Goal: Task Accomplishment & Management: Manage account settings

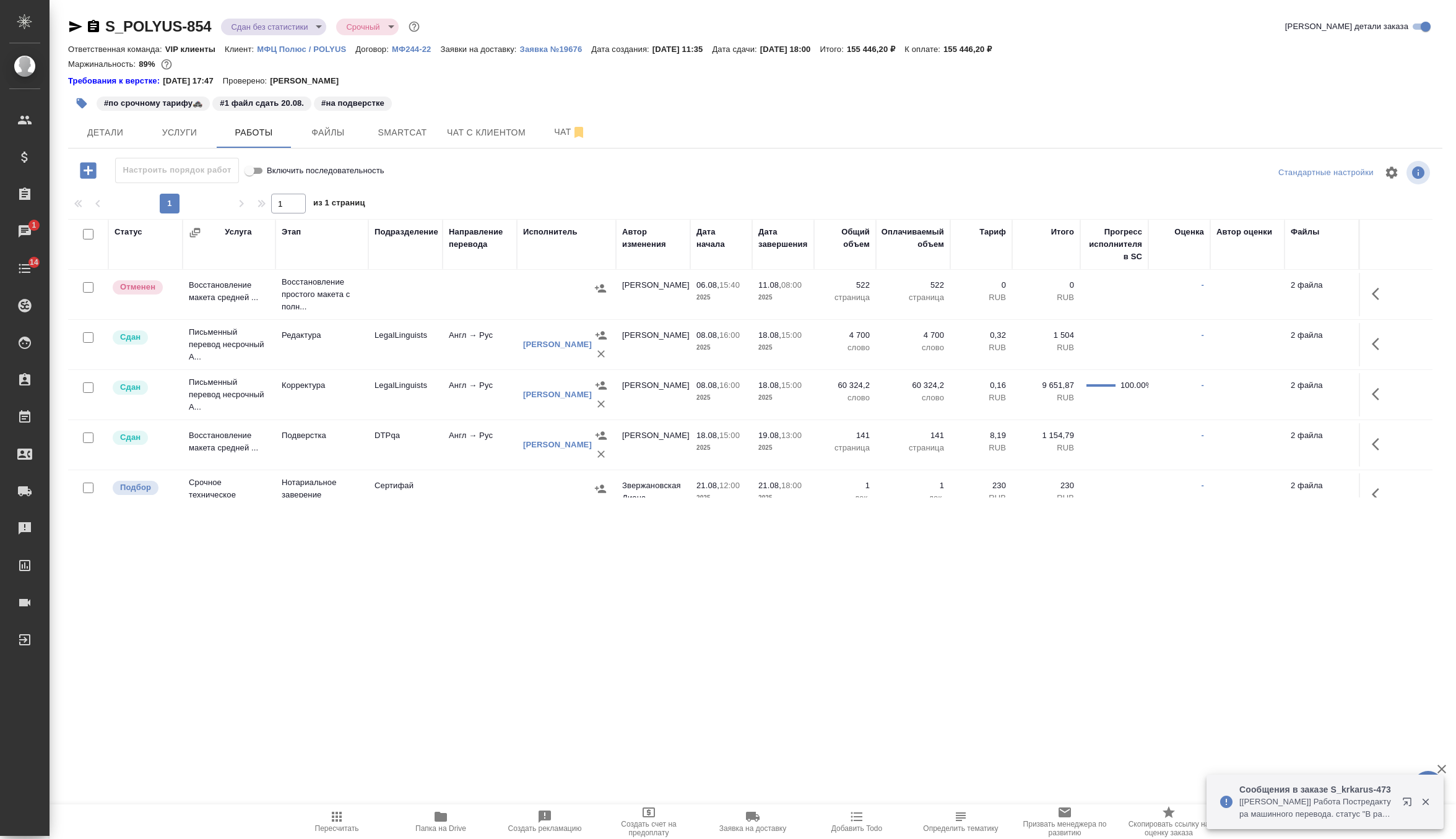
scroll to position [72, 0]
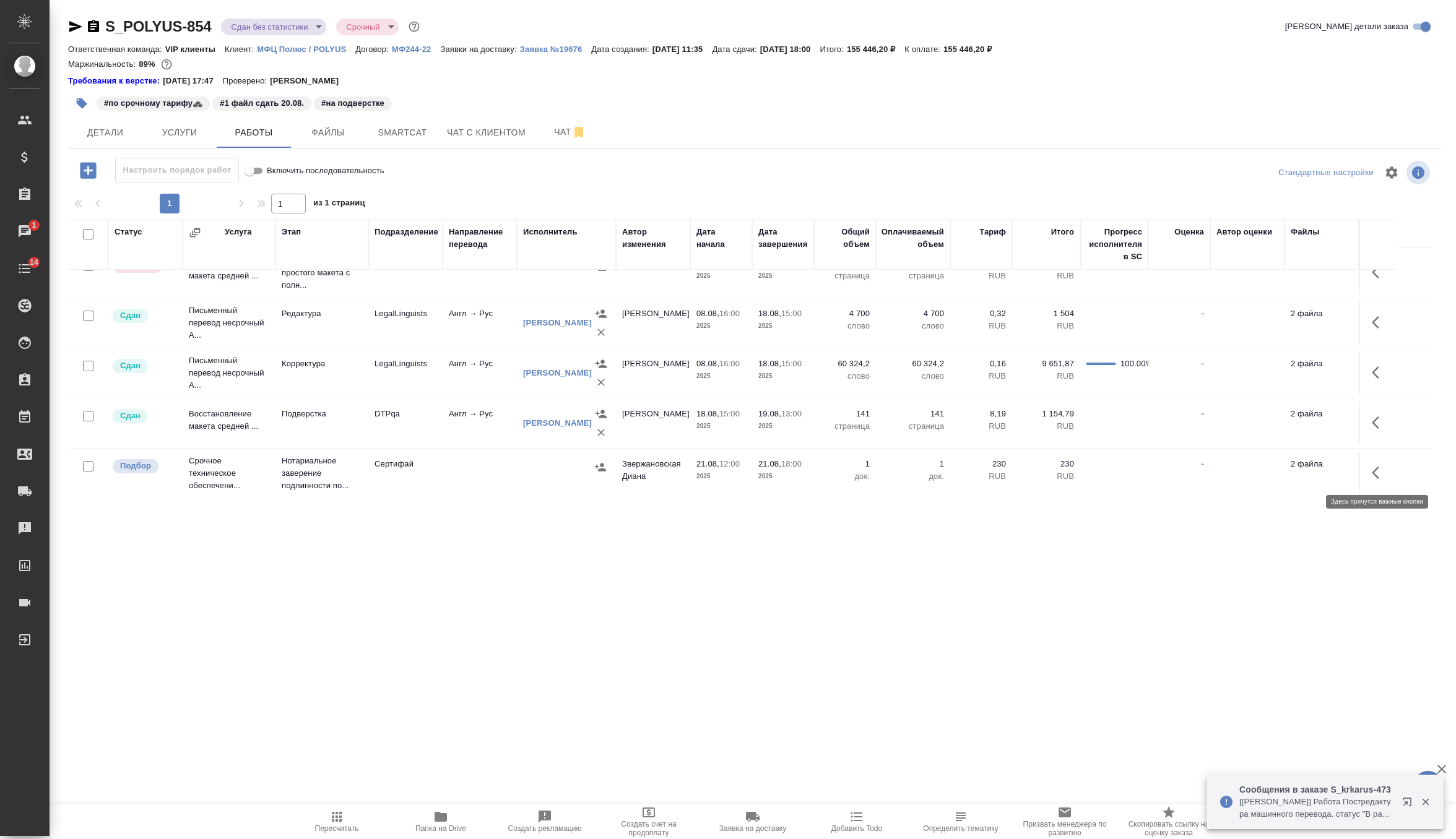
click at [1376, 465] on icon "button" at bounding box center [1380, 473] width 15 height 15
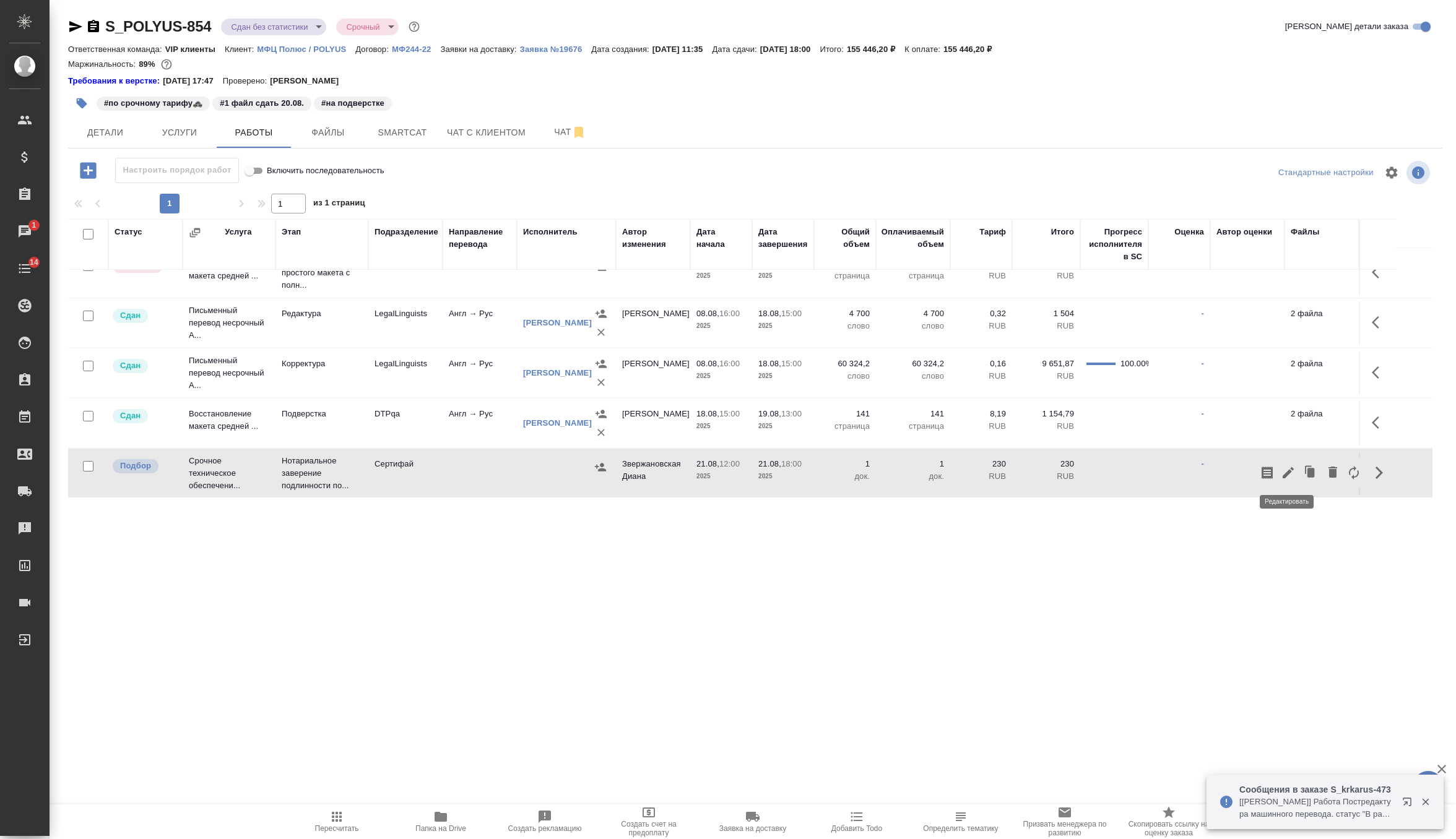
click at [1281, 460] on button "button" at bounding box center [1288, 473] width 21 height 30
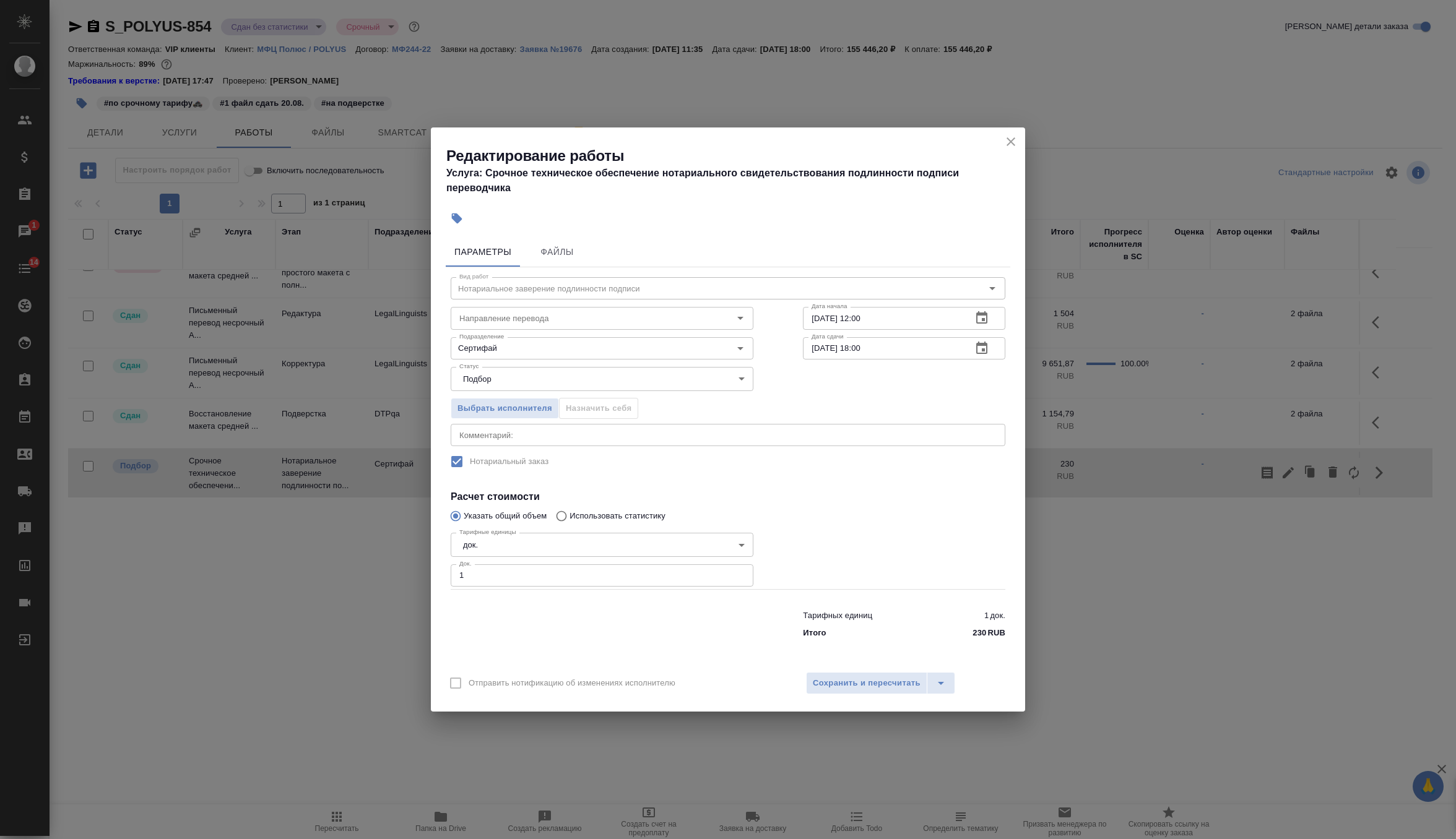
click at [529, 376] on body "🙏 .cls-1 fill:#fff; AWATERA Zverzhanovskaya Diana Клиенты Спецификации Заказы 1…" at bounding box center [728, 420] width 1456 height 839
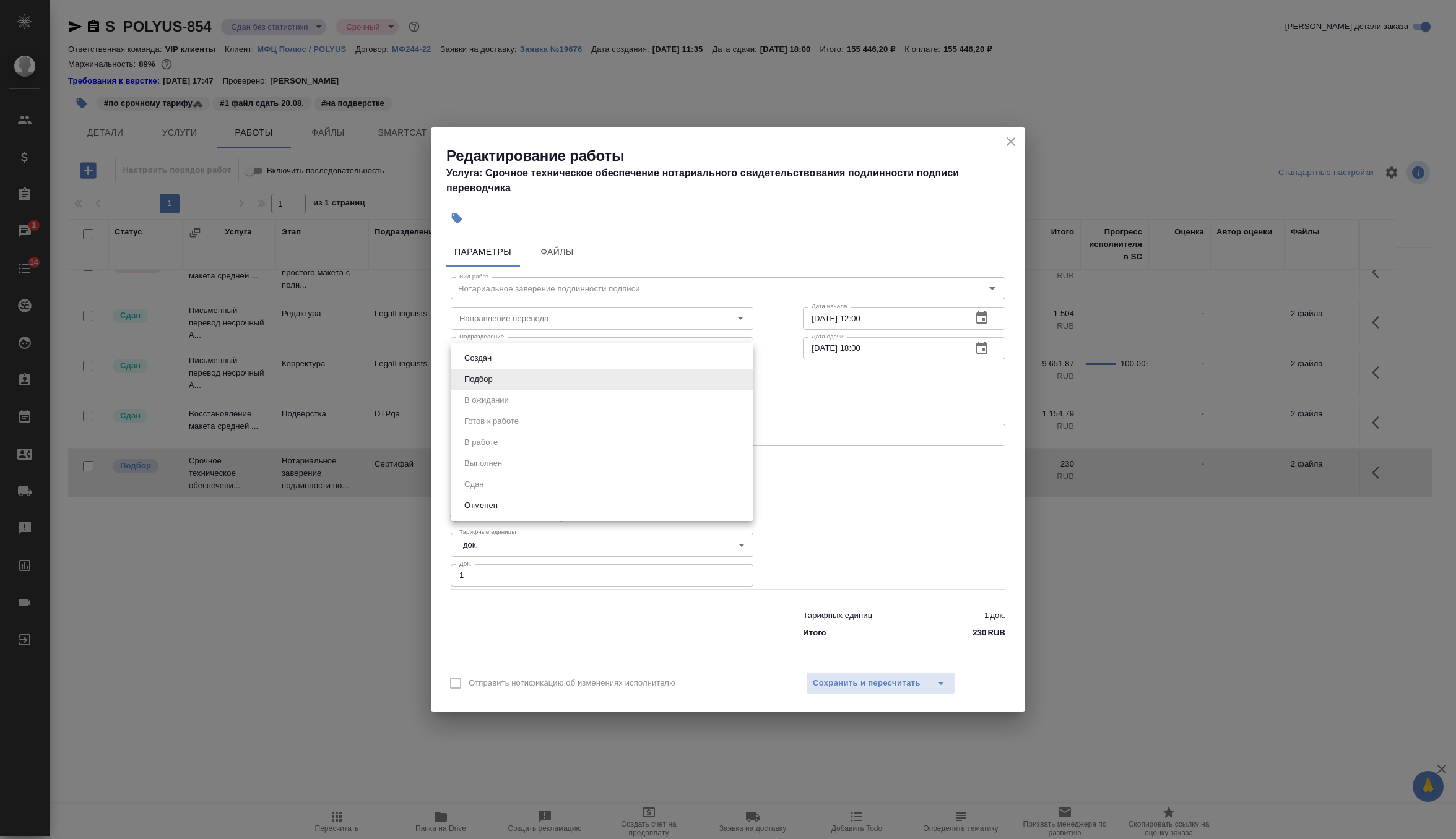
click at [516, 380] on li "Подбор" at bounding box center [602, 379] width 303 height 21
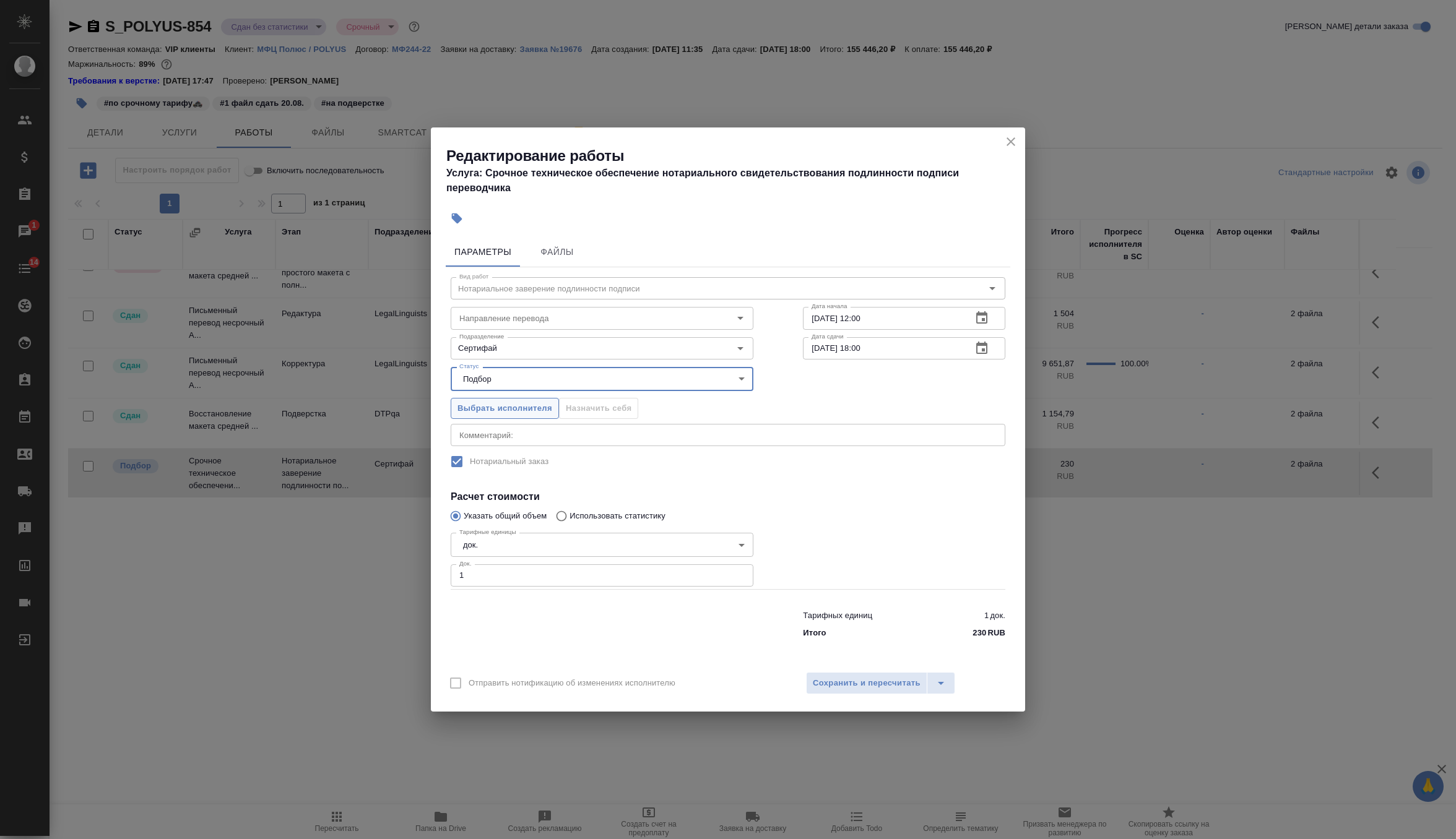
click at [504, 401] on span "Выбрать исполнителя" at bounding box center [505, 408] width 95 height 14
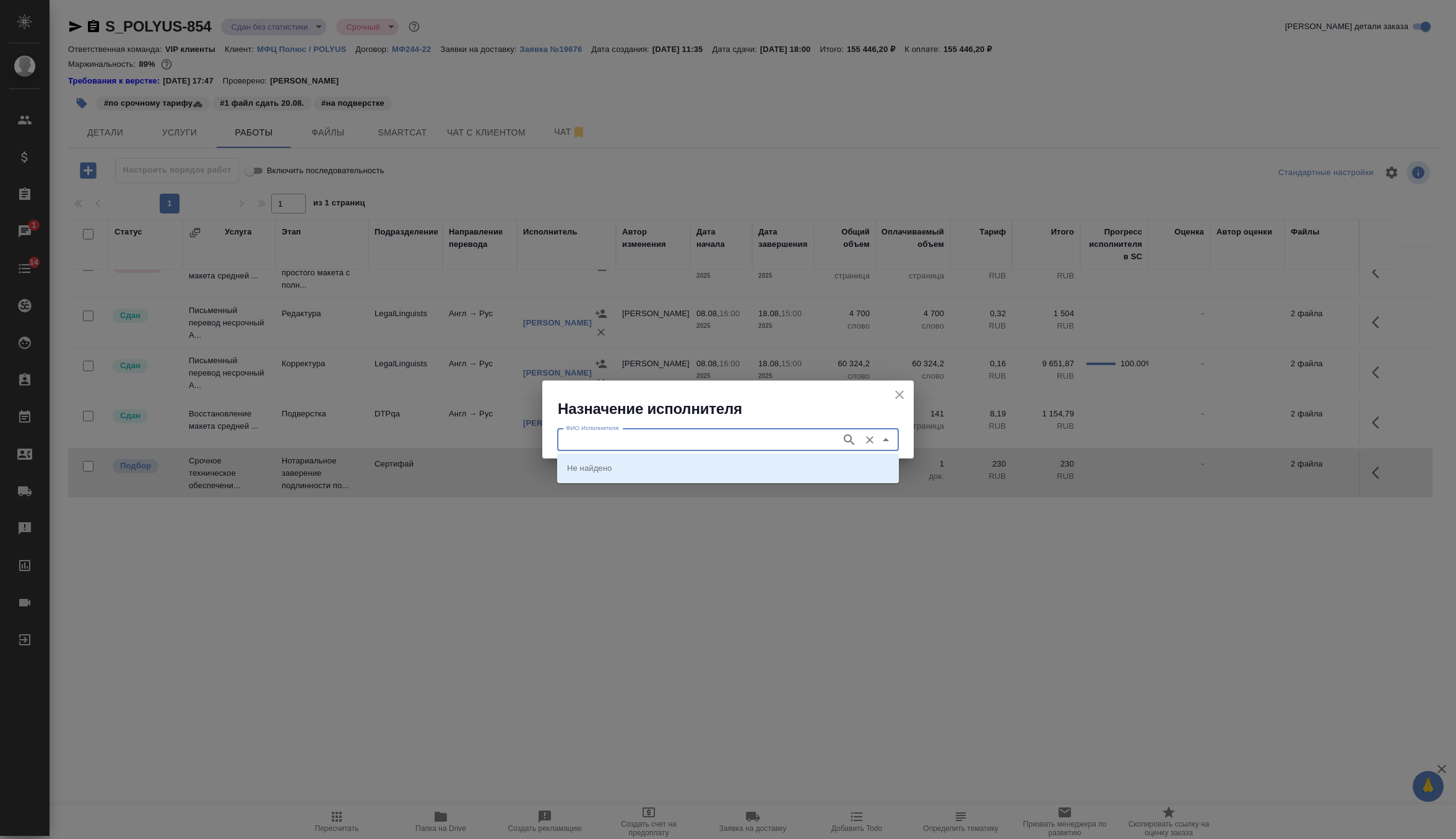
click at [737, 439] on input "ФИО Исполнителя" at bounding box center [698, 440] width 274 height 15
type input "шиш"
click at [856, 438] on icon "button" at bounding box center [849, 440] width 15 height 15
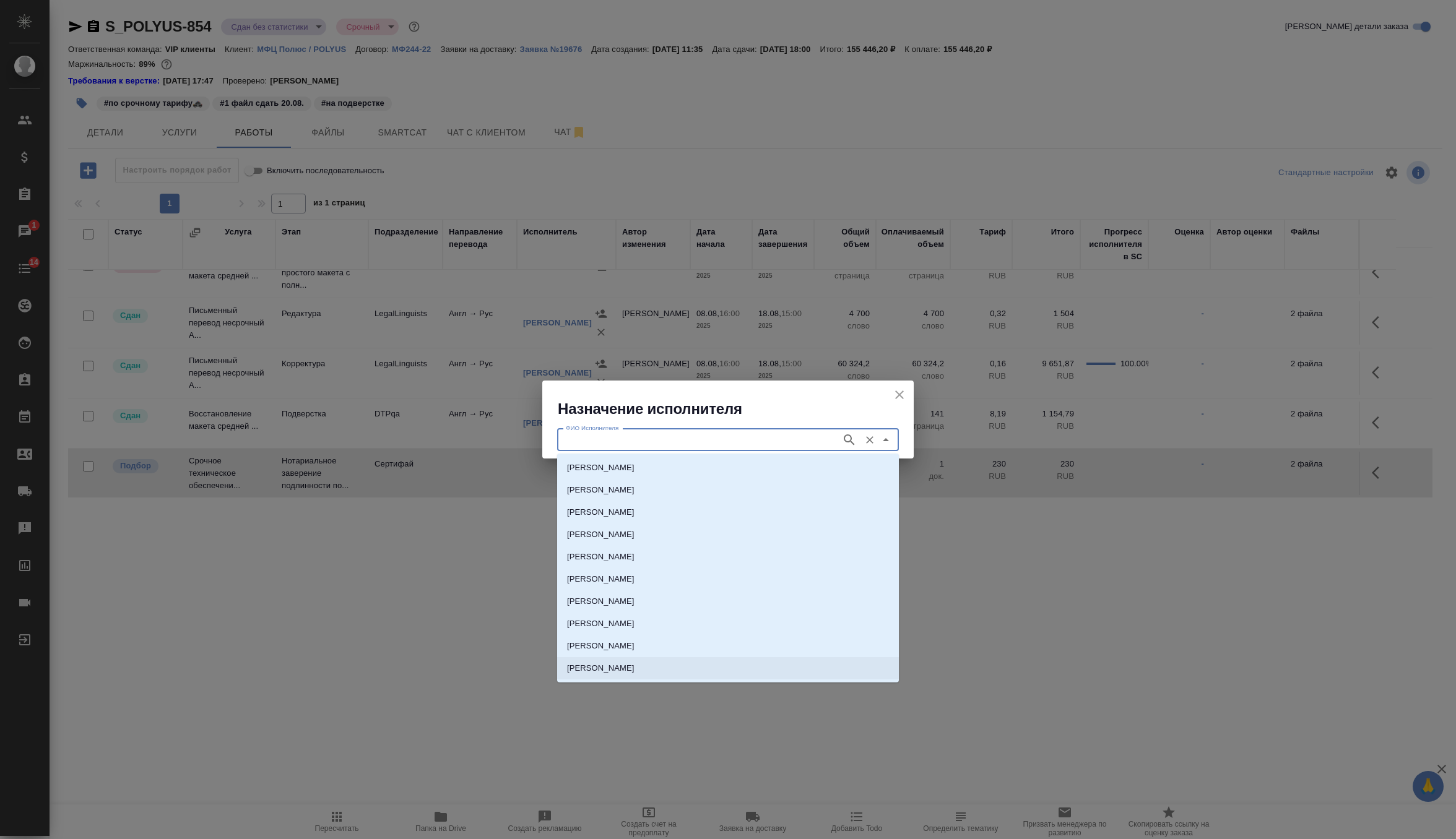
click at [635, 668] on p "НОТАРИУС Шишенков Леонид Васильевич" at bounding box center [600, 668] width 67 height 12
type input "НОТАРИУС Шишенков Леонид Васильевич"
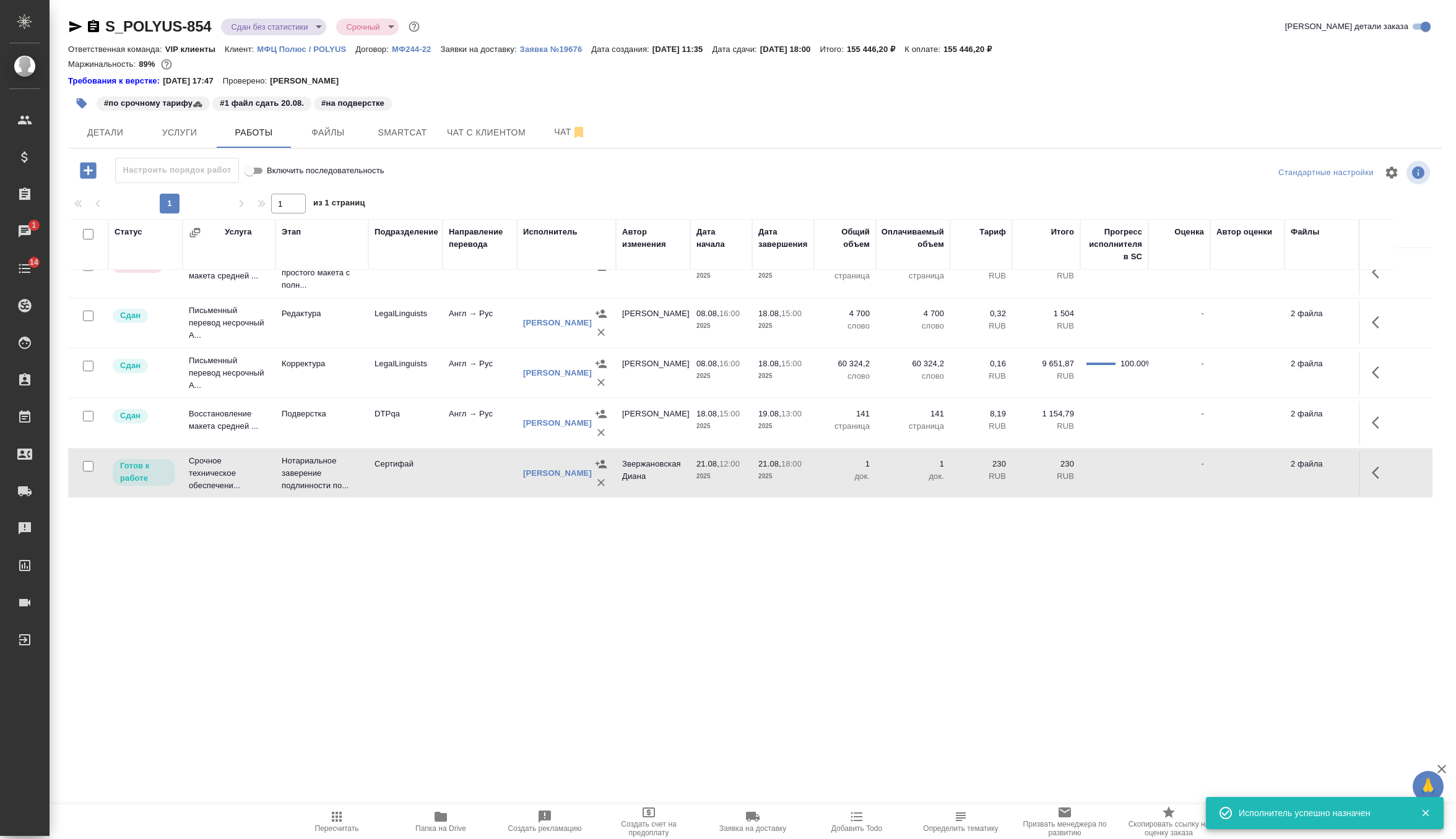
scroll to position [84, 0]
click at [1363, 243] on td at bounding box center [1377, 222] width 37 height 43
click at [1375, 457] on button "button" at bounding box center [1380, 472] width 30 height 30
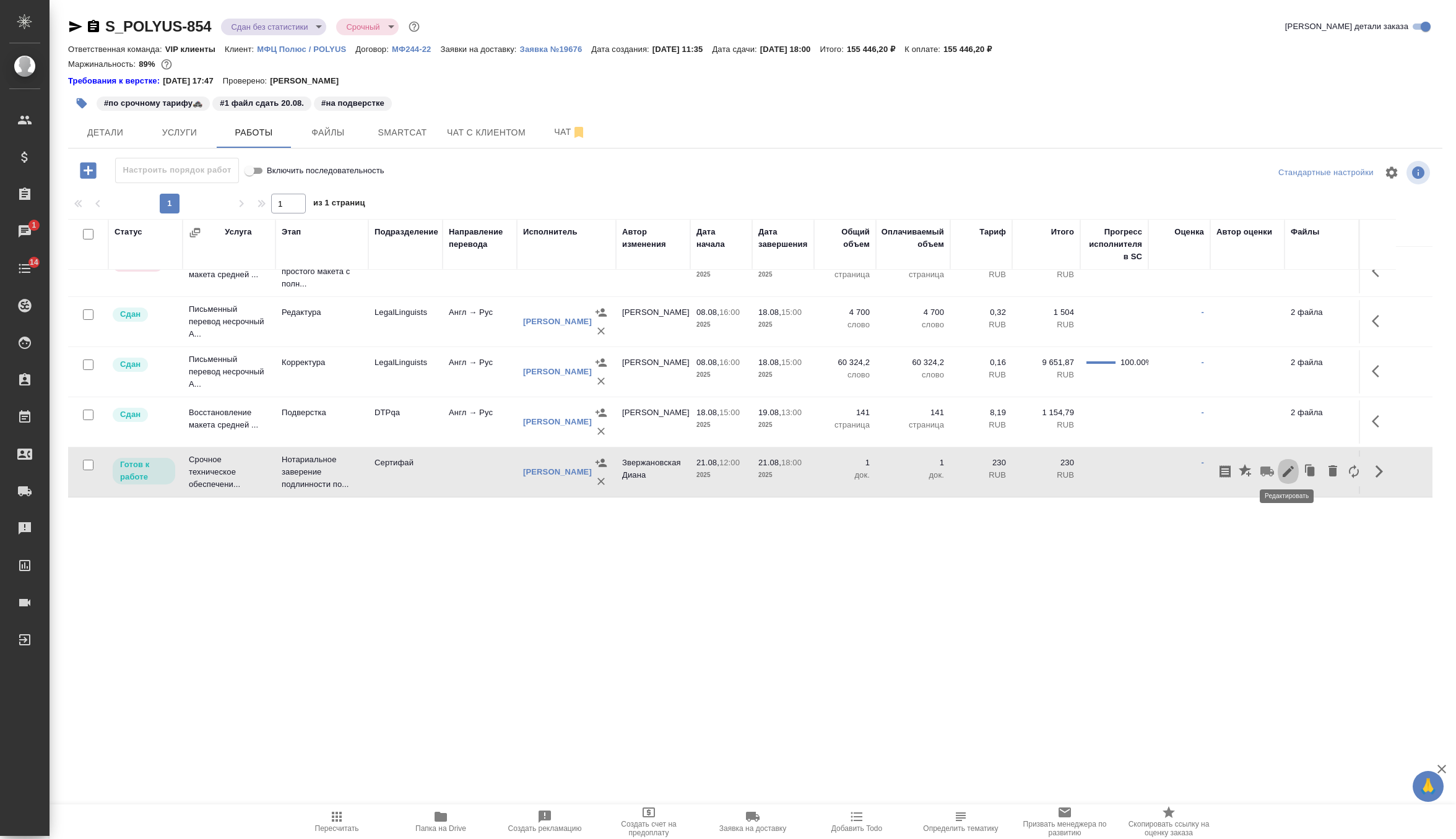
click at [1287, 457] on button "button" at bounding box center [1288, 472] width 21 height 30
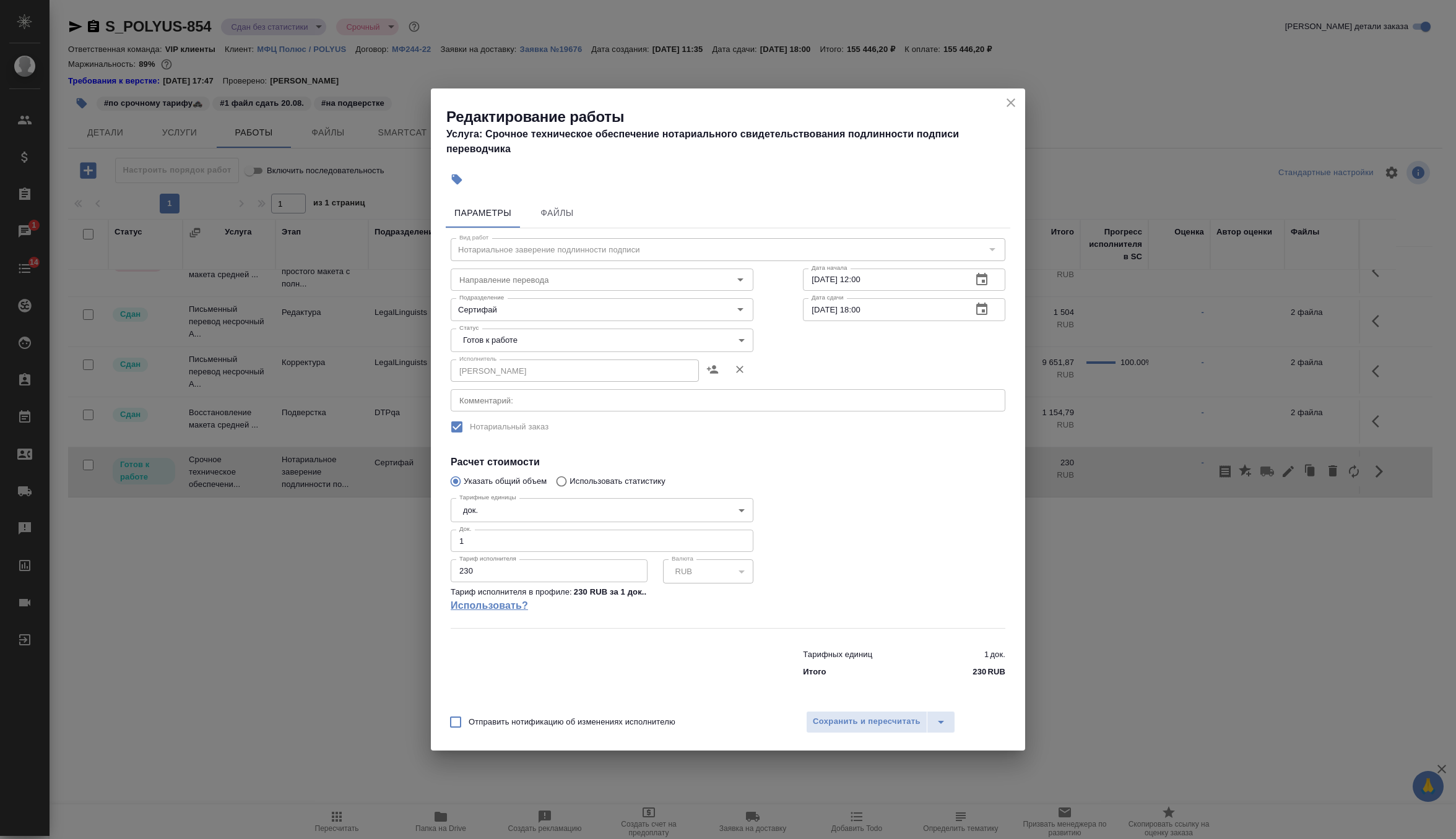
click at [499, 605] on link "Использовать?" at bounding box center [602, 606] width 303 height 15
click at [505, 346] on body "🙏 .cls-1 fill:#fff; AWATERA Zverzhanovskaya Diana Клиенты Спецификации Заказы 1…" at bounding box center [728, 420] width 1456 height 839
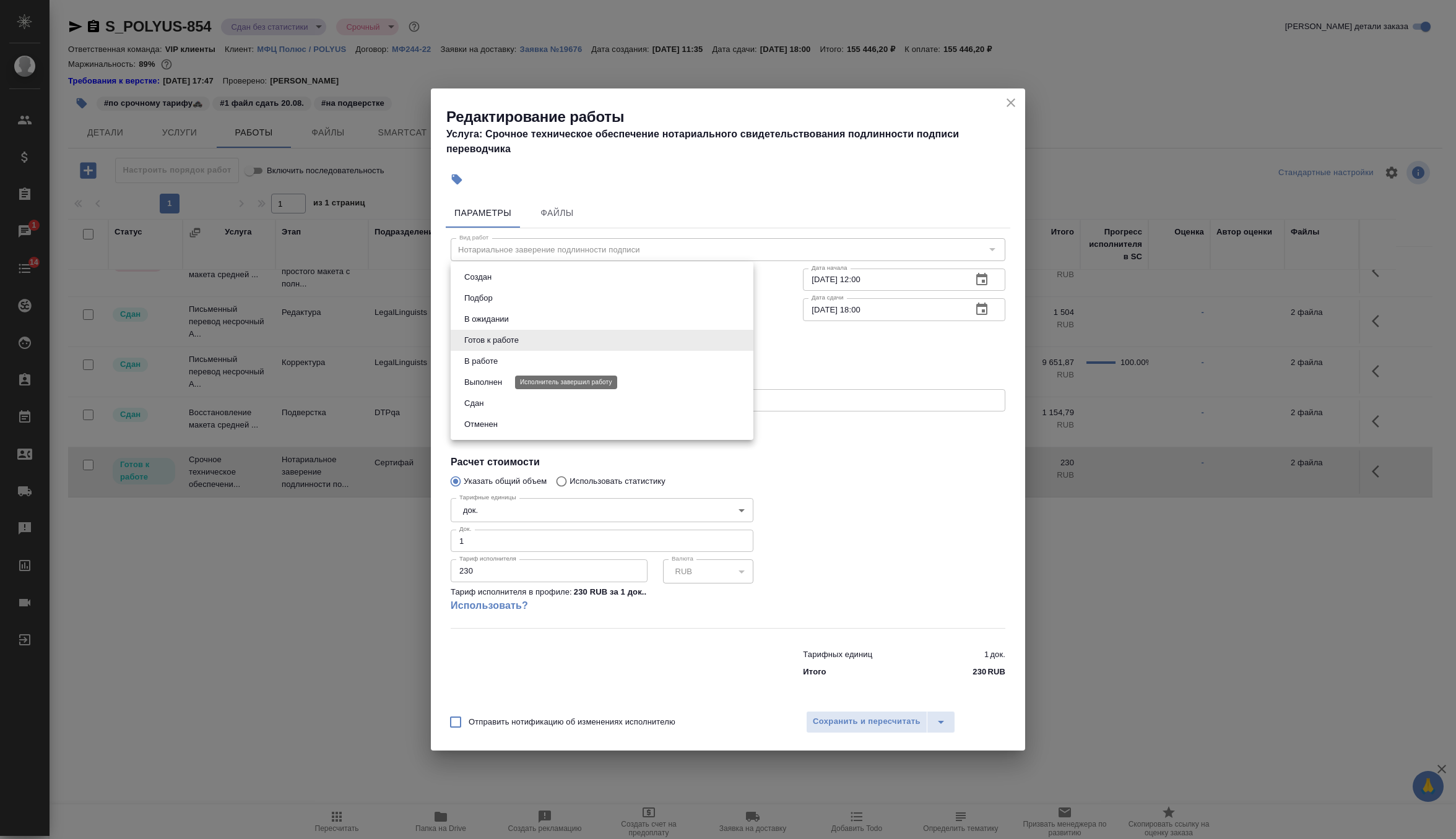
click at [493, 385] on button "Выполнен" at bounding box center [483, 382] width 45 height 13
type input "completed"
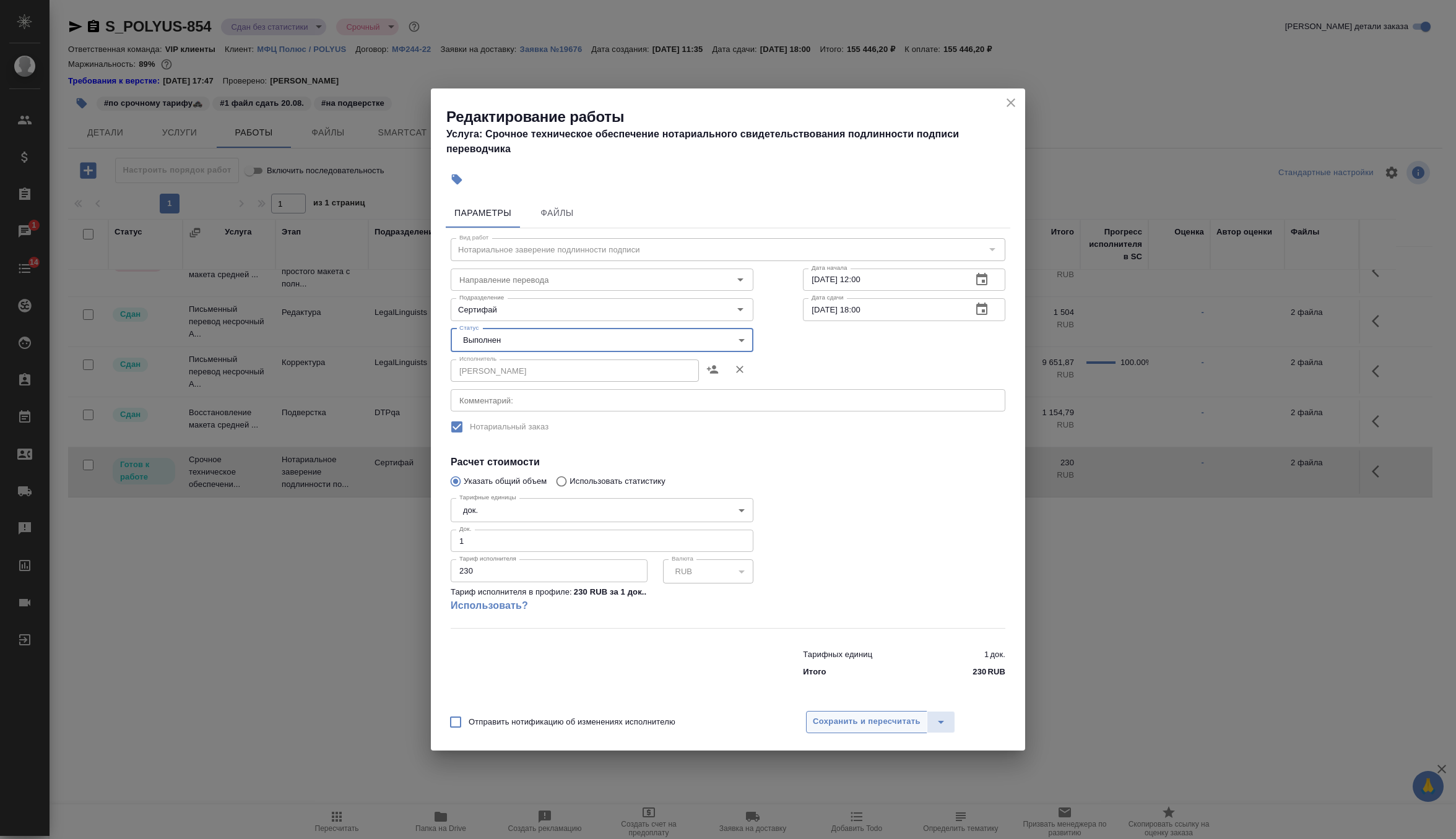
click at [837, 719] on span "Сохранить и пересчитать" at bounding box center [867, 721] width 108 height 14
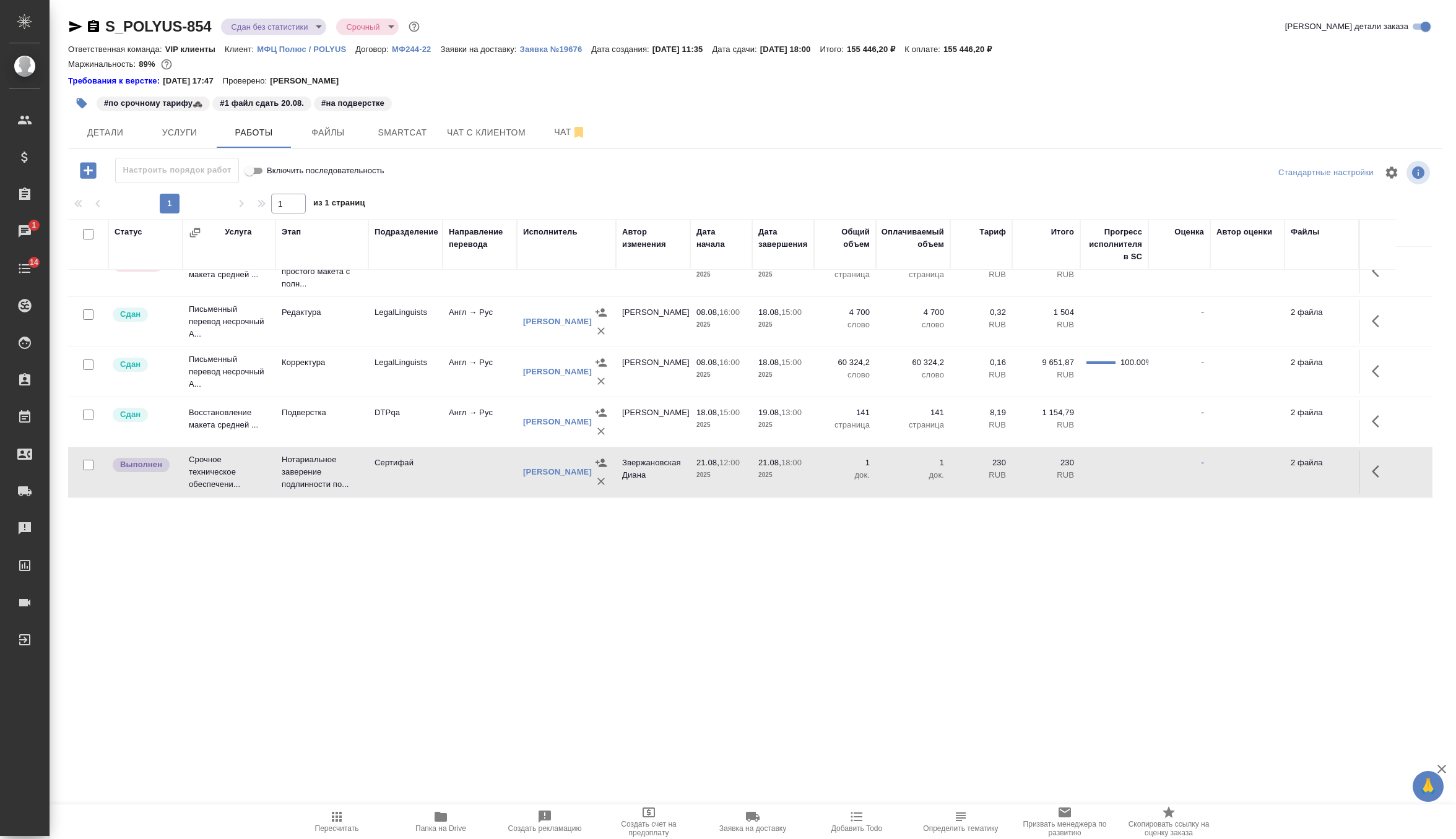
click at [1373, 464] on icon "button" at bounding box center [1380, 472] width 15 height 15
click at [1281, 464] on icon "button" at bounding box center [1288, 472] width 15 height 15
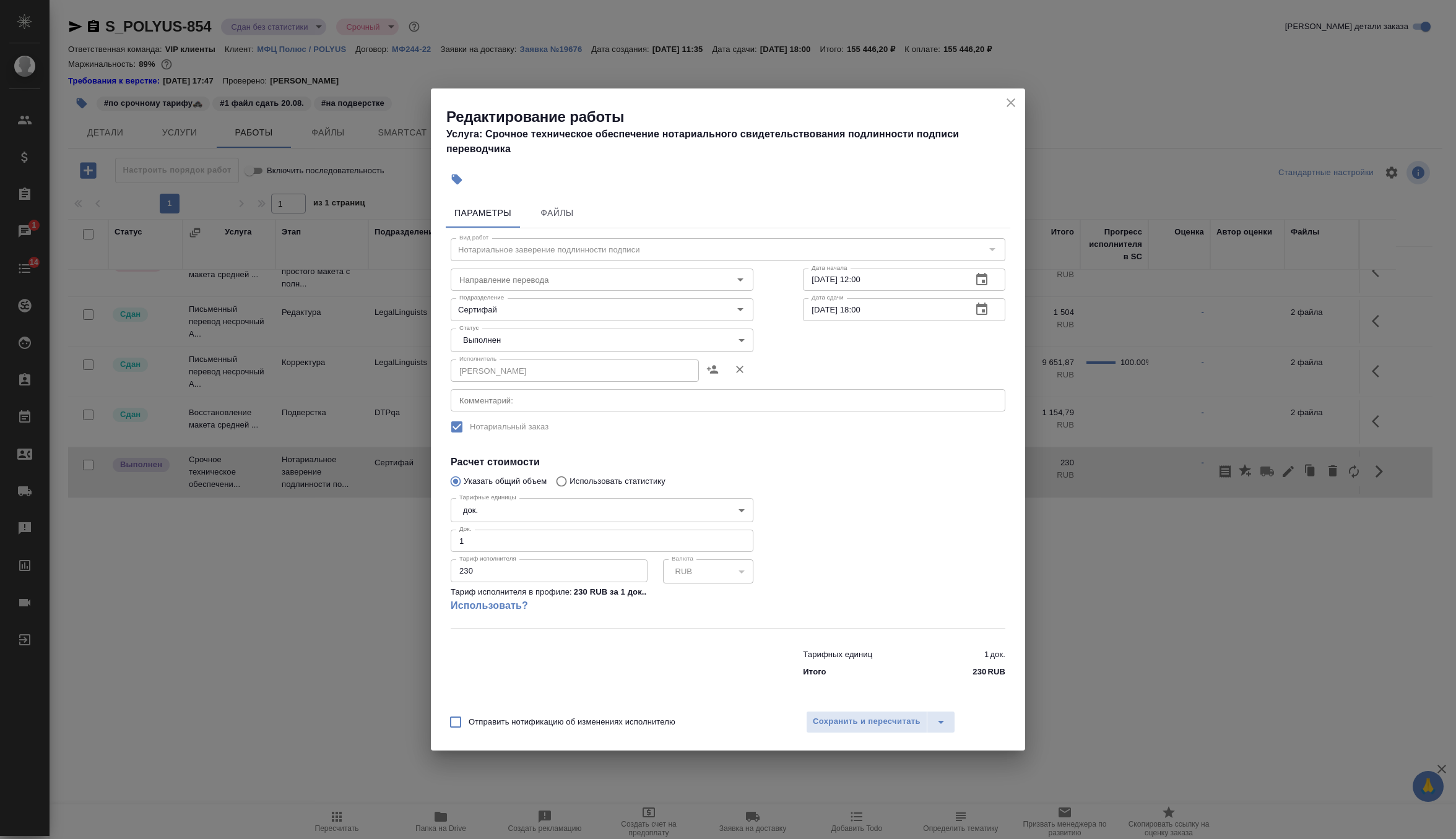
click at [563, 337] on body "🙏 .cls-1 fill:#fff; AWATERA Zverzhanovskaya Diana Клиенты Спецификации Заказы 1…" at bounding box center [728, 420] width 1456 height 839
click at [543, 361] on li "Сдан" at bounding box center [602, 361] width 303 height 21
type input "closed"
click at [824, 725] on span "Сохранить и пересчитать" at bounding box center [867, 721] width 108 height 14
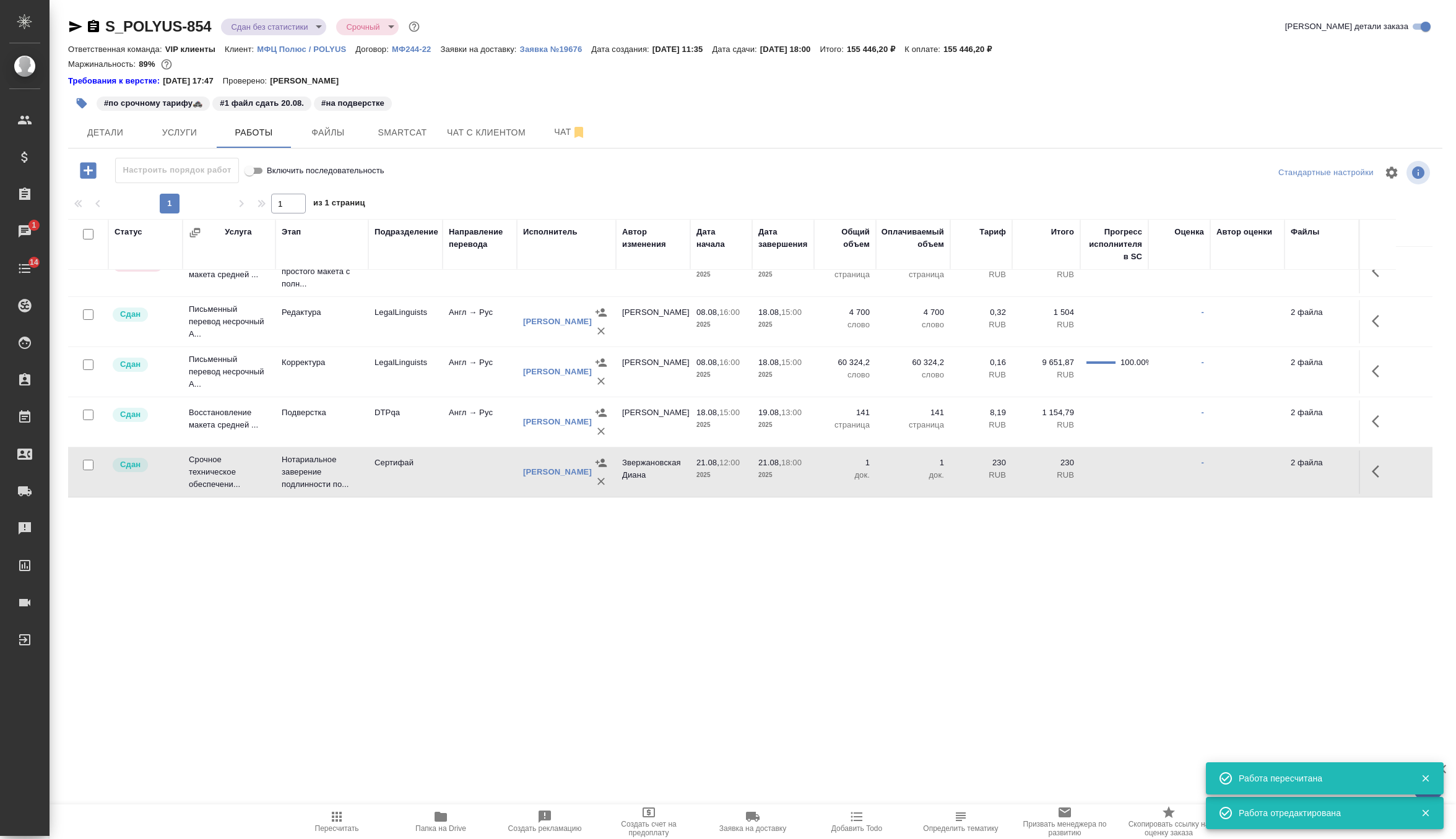
scroll to position [0, 0]
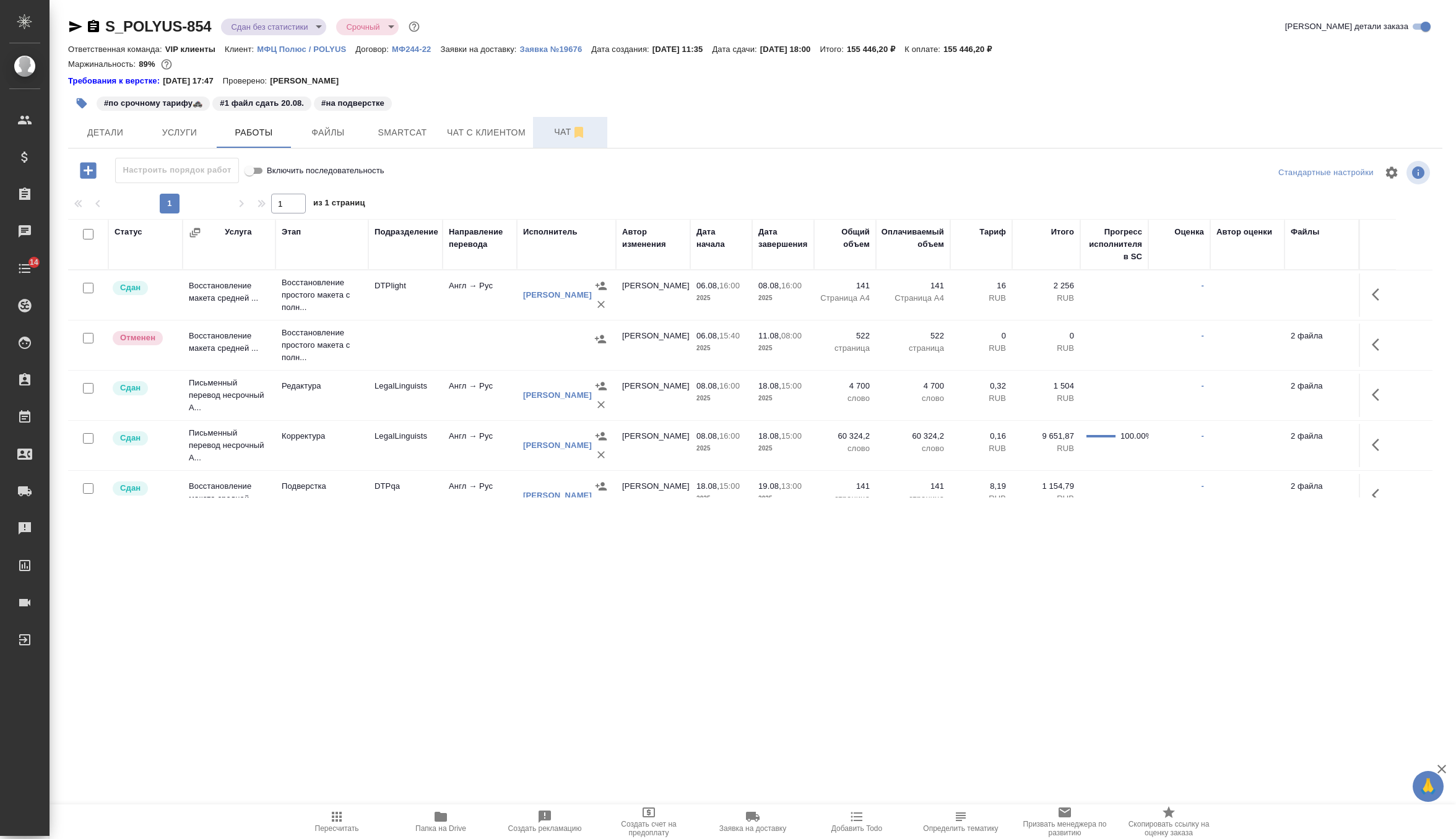
click at [550, 133] on span "Чат" at bounding box center [570, 132] width 60 height 16
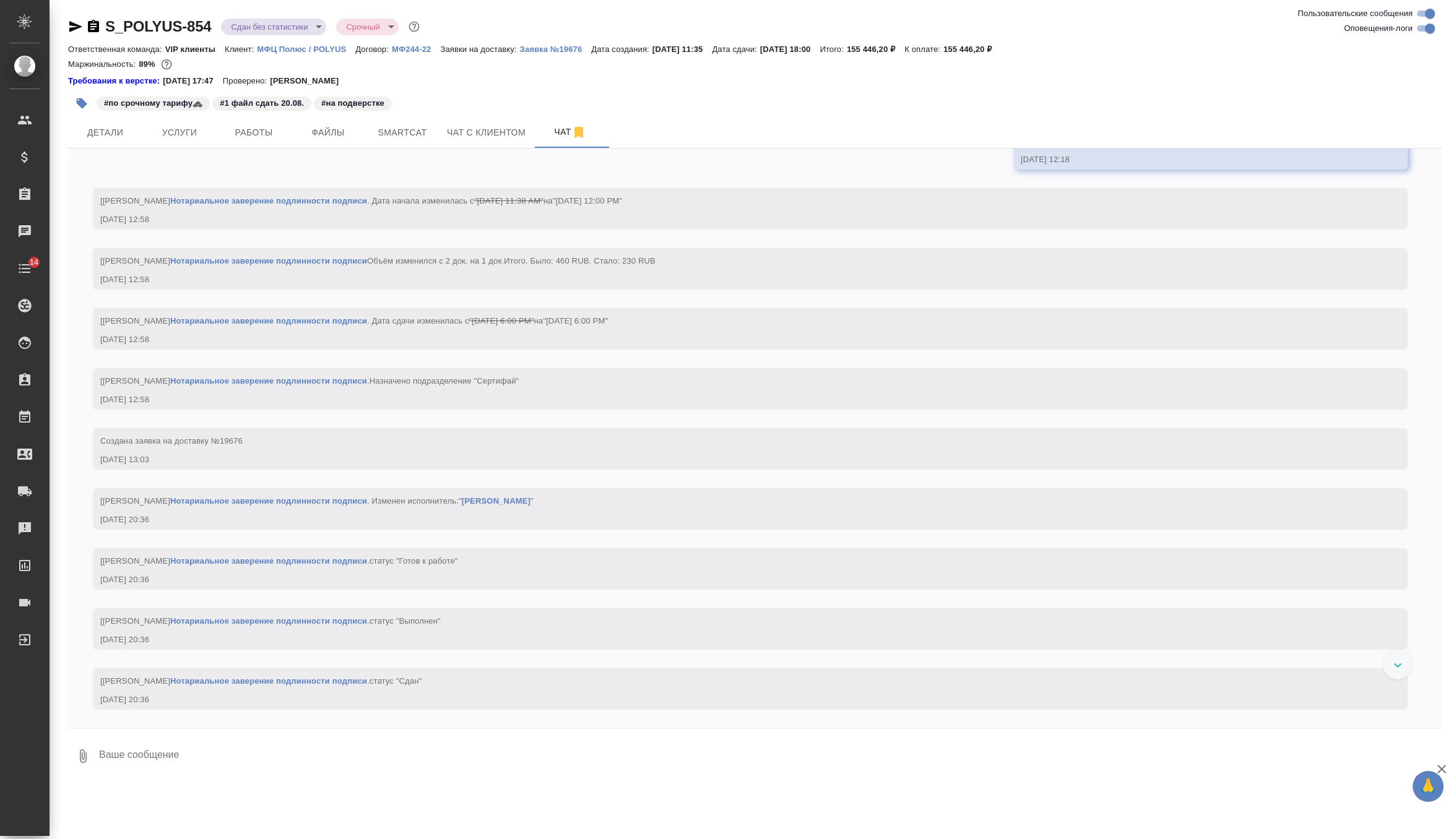
scroll to position [18454, 0]
click at [568, 52] on p "Заявка №19676" at bounding box center [556, 49] width 71 height 9
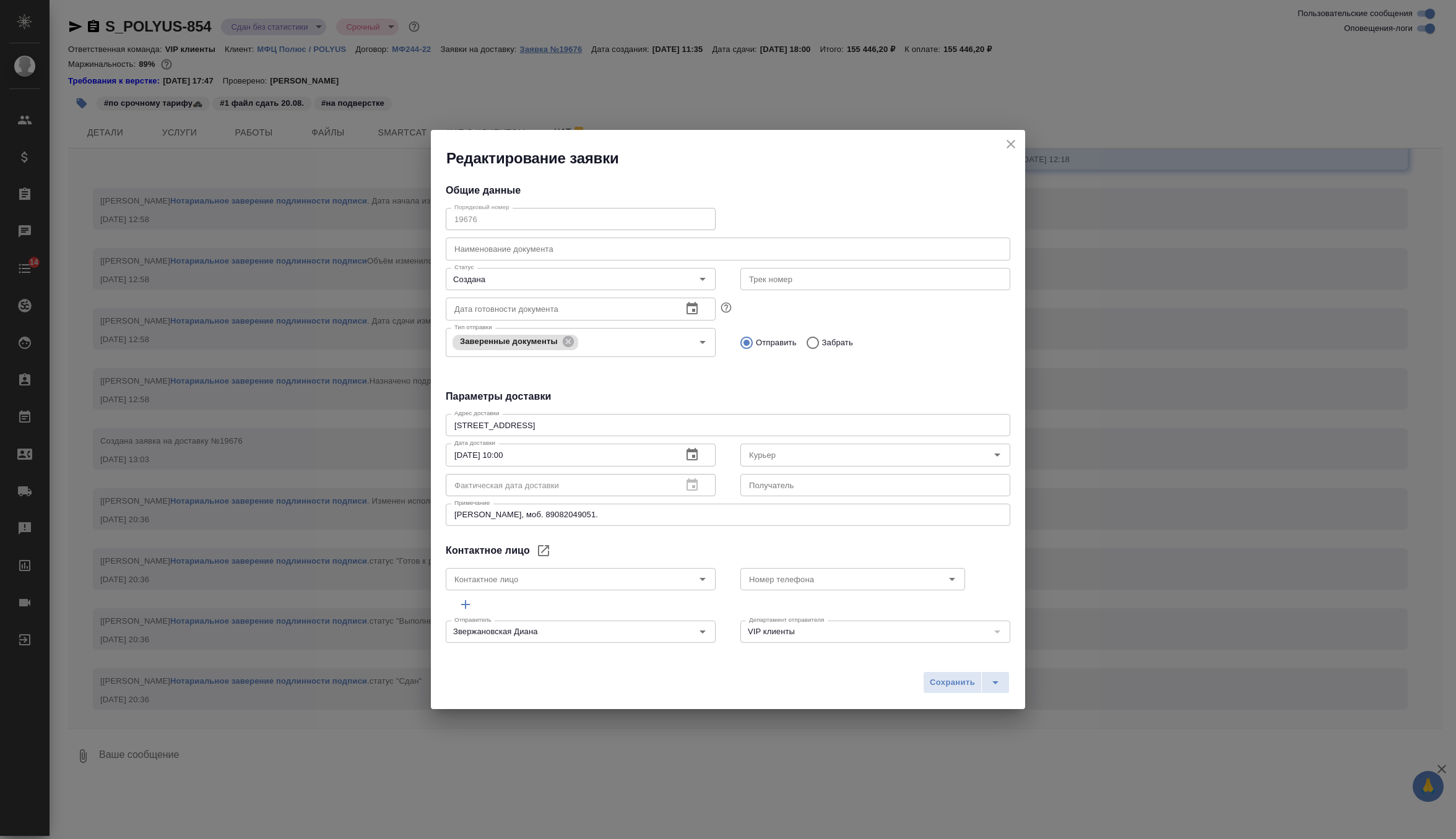
type input "Башмаков Дмитрий"
click at [1011, 144] on icon "close" at bounding box center [1011, 144] width 8 height 8
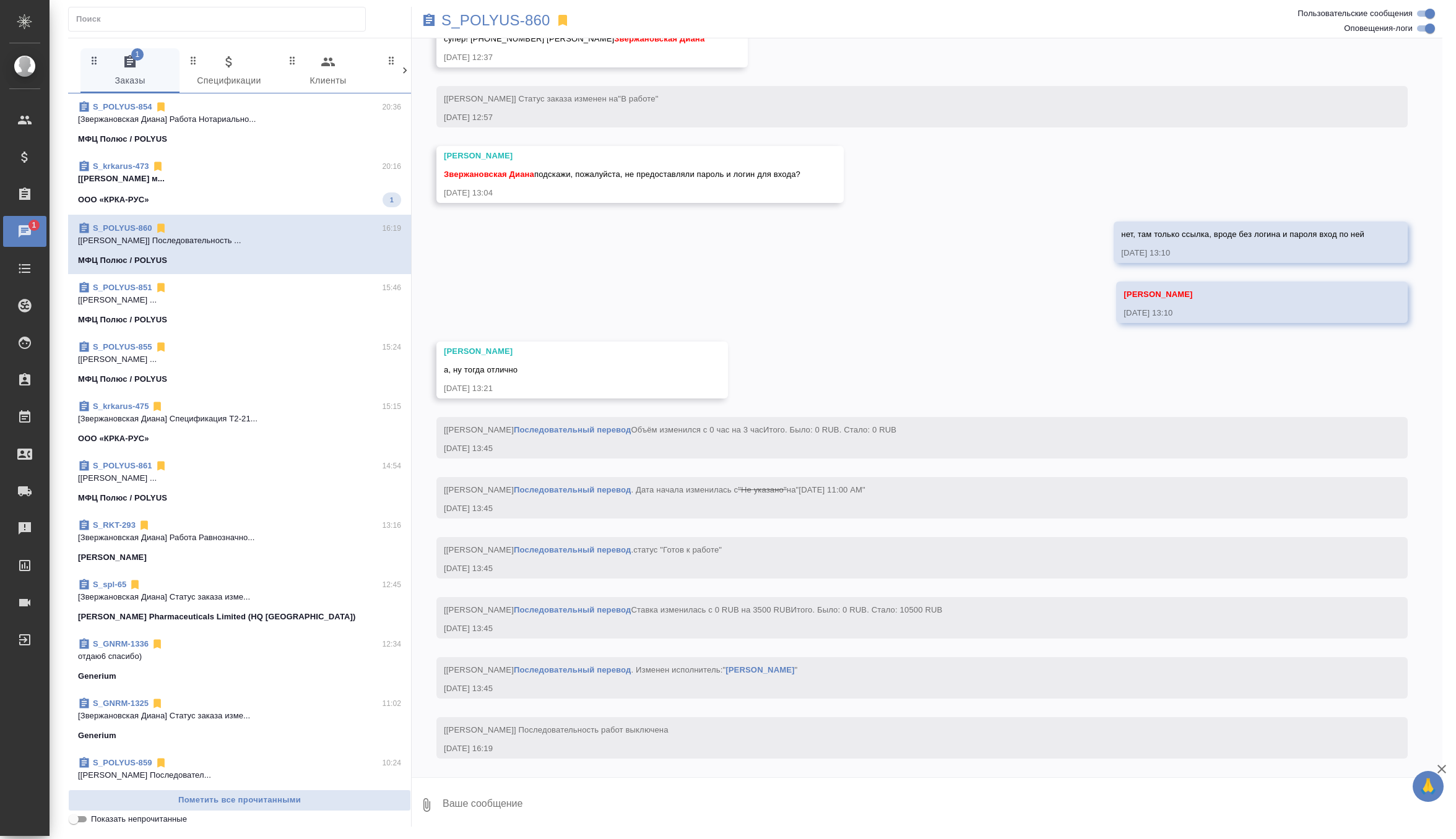
click at [237, 182] on p "[Дмитриева Ольга] Работа Постредактура м..." at bounding box center [239, 179] width 323 height 12
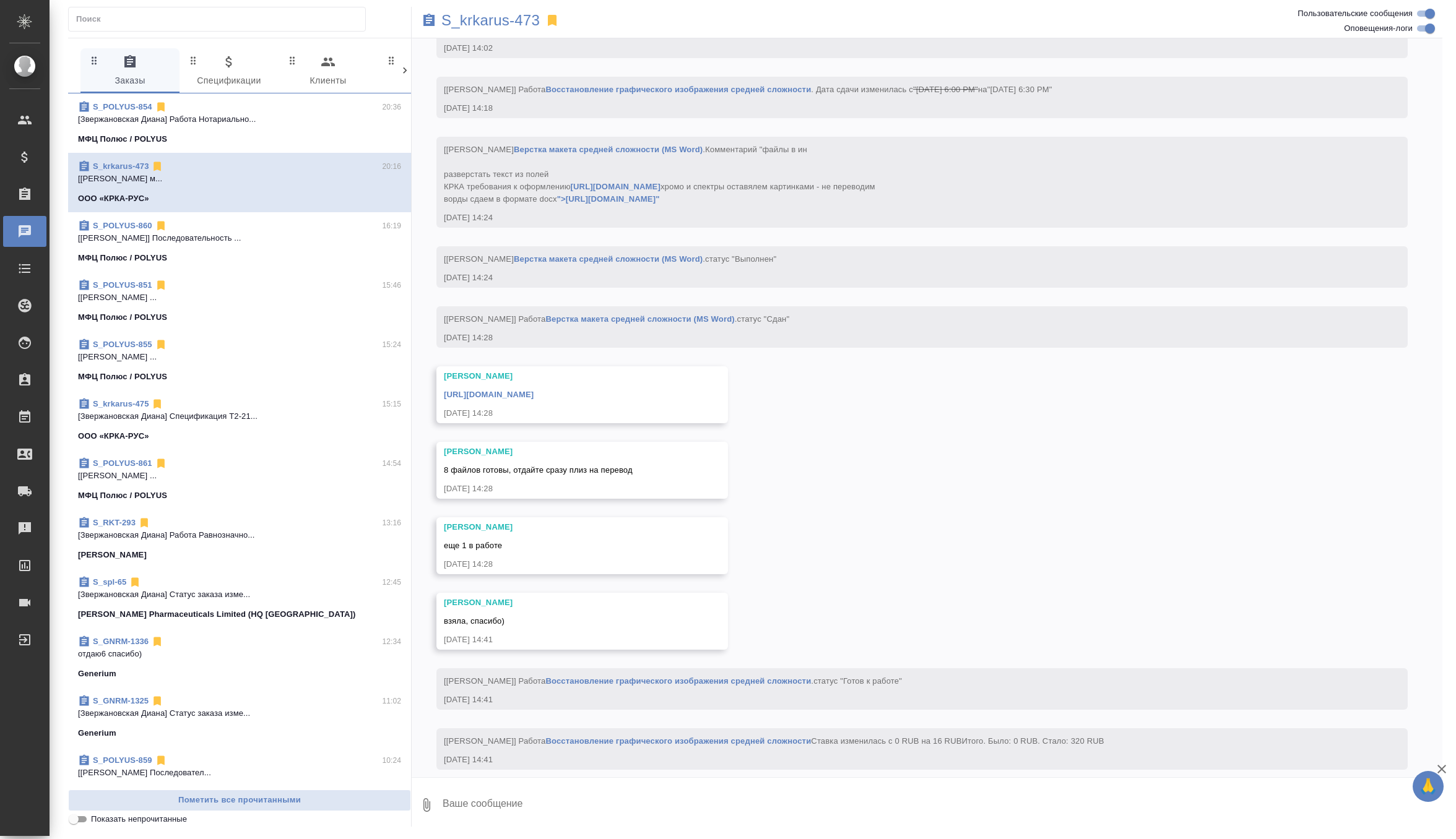
scroll to position [9786, 0]
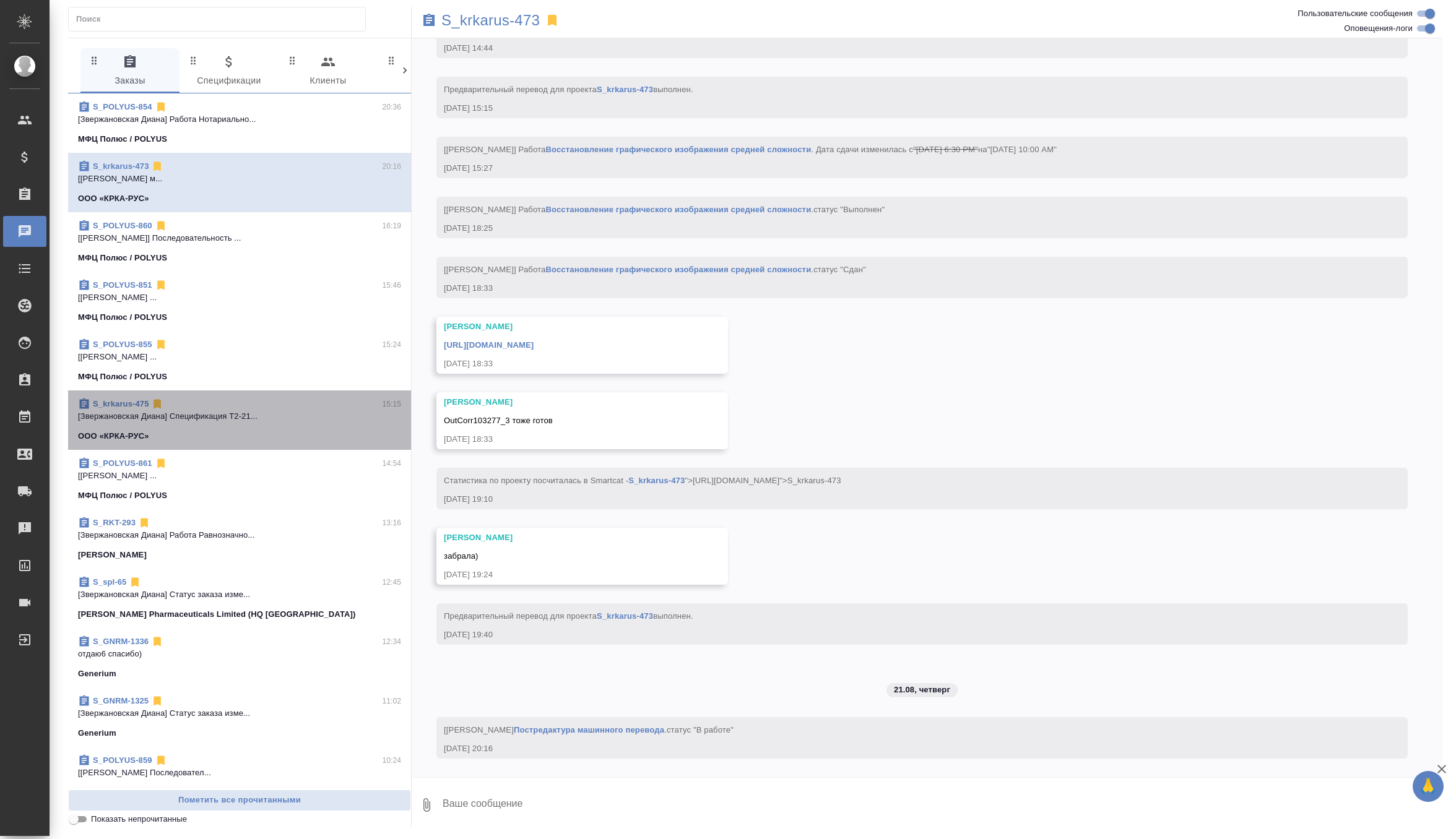
click at [282, 420] on p "[Звержановская Диана] Спецификация Т2-21..." at bounding box center [239, 416] width 323 height 12
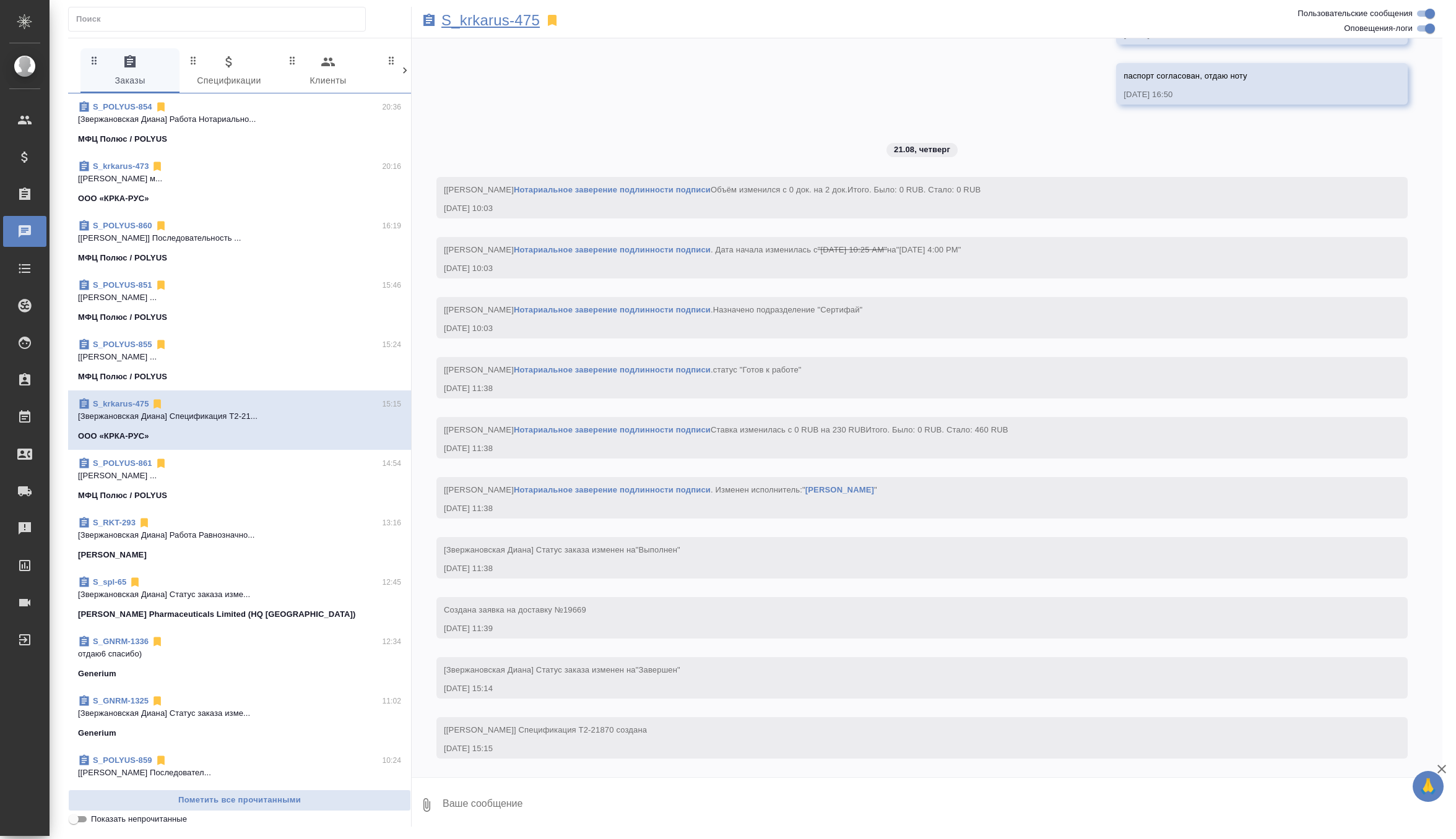
scroll to position [4058, 0]
click at [500, 17] on p "S_krkarus-475" at bounding box center [490, 20] width 98 height 12
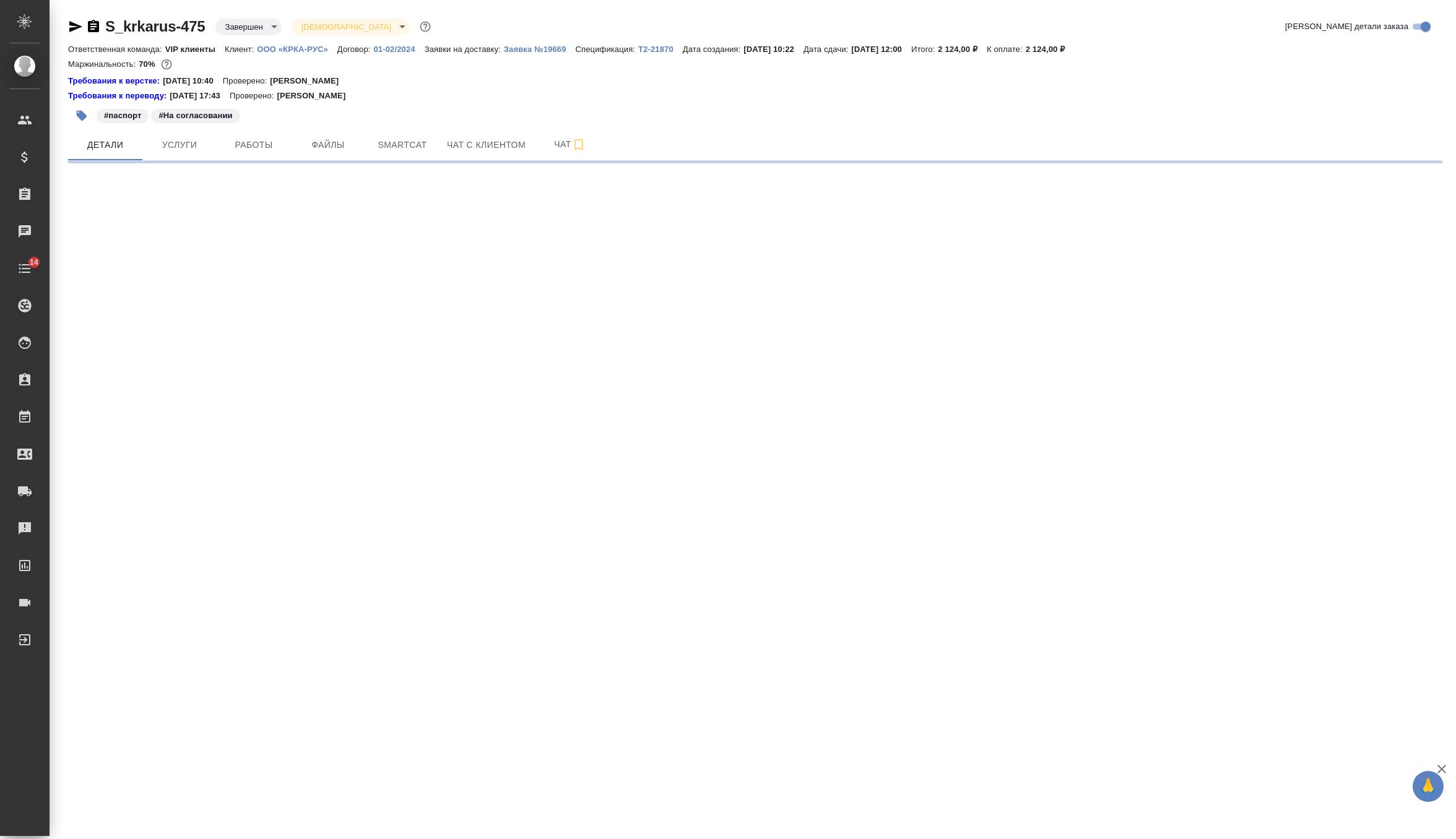
select select "RU"
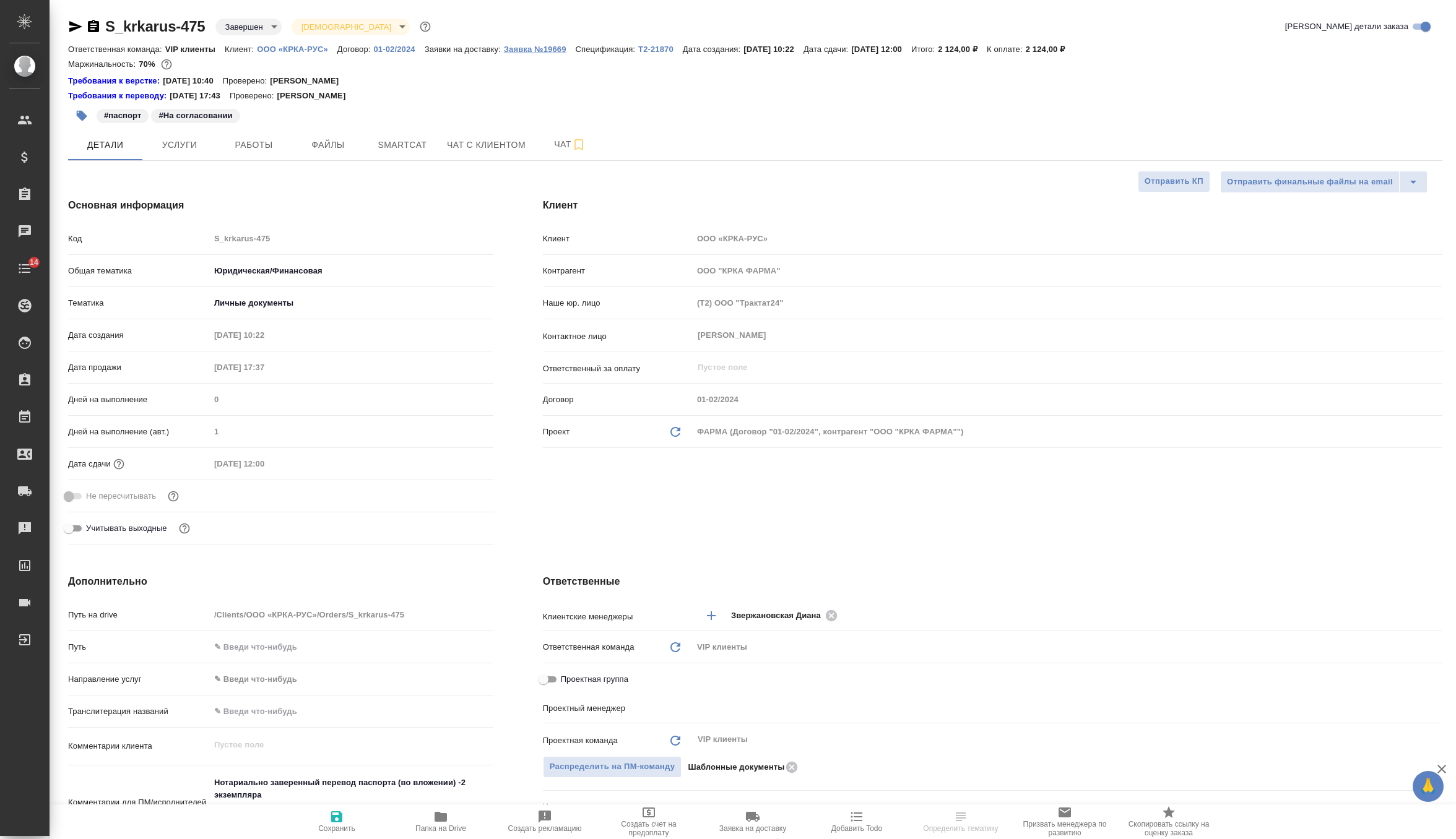
type textarea "x"
click at [539, 47] on p "Заявка №19669" at bounding box center [539, 49] width 71 height 9
type input "Грабко Мария"
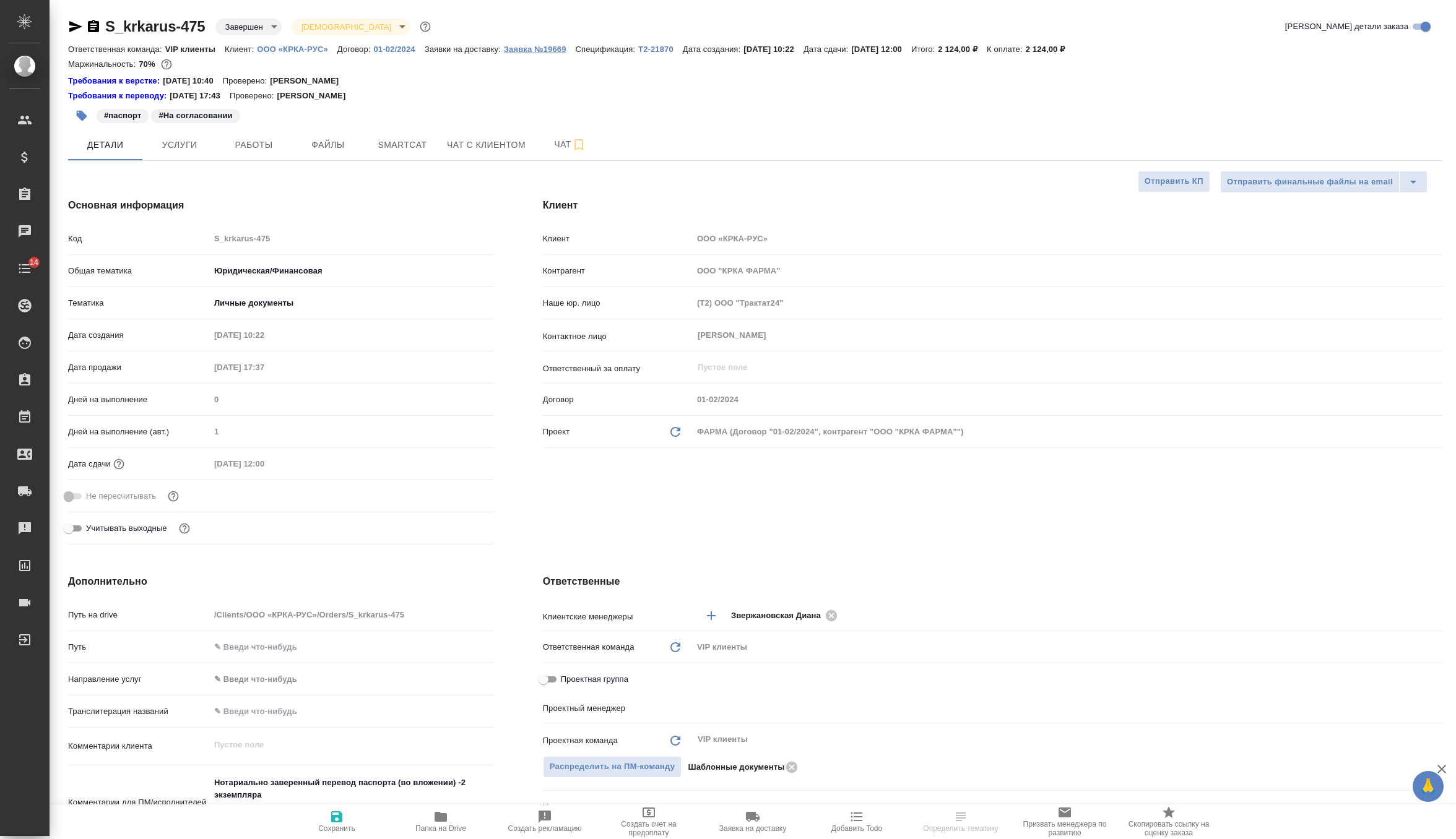
type input "Каирова Бэлла"
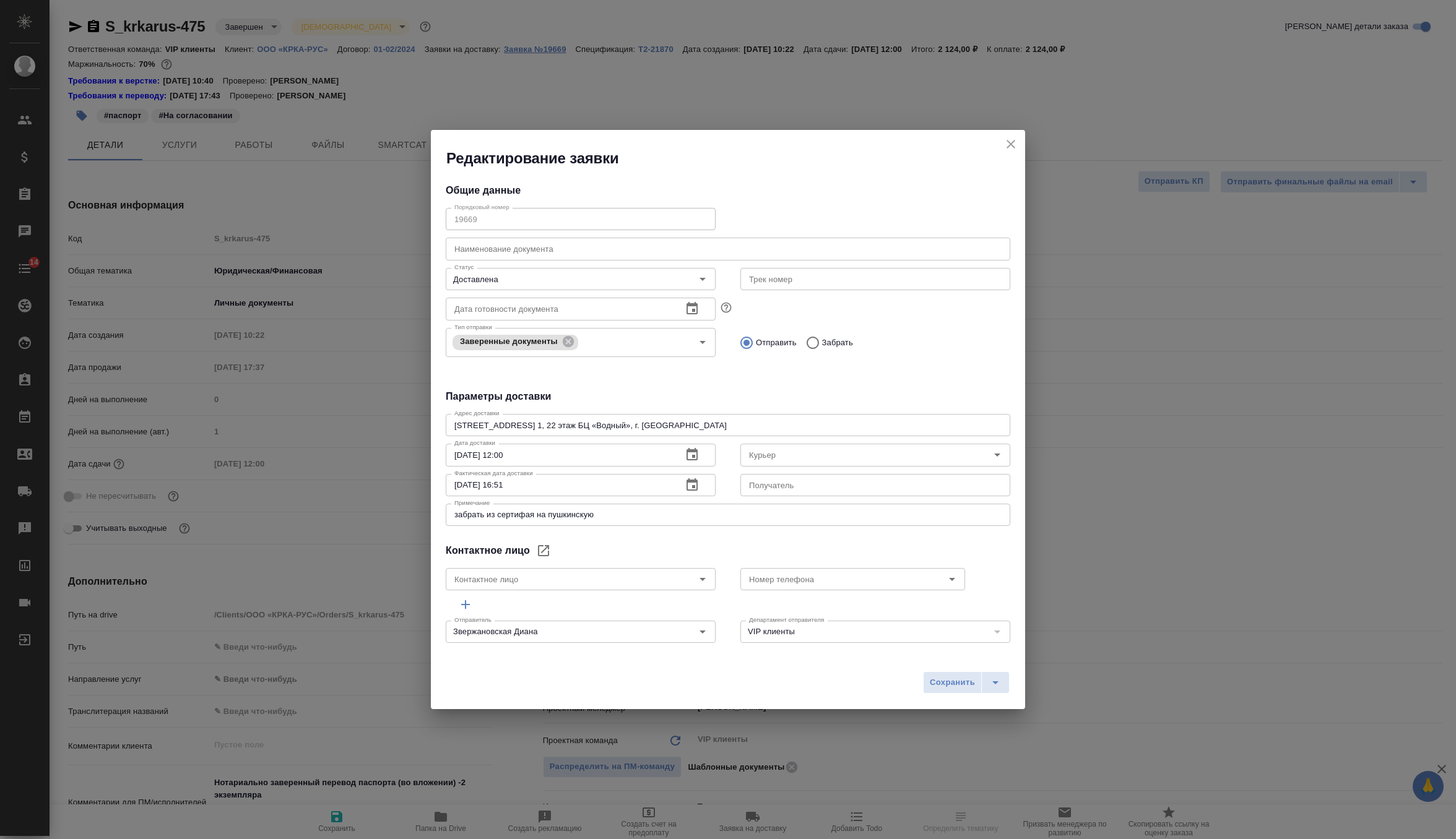
type textarea "x"
type input "Лысенкова Ульяна"
type input "Лукичева Марина"
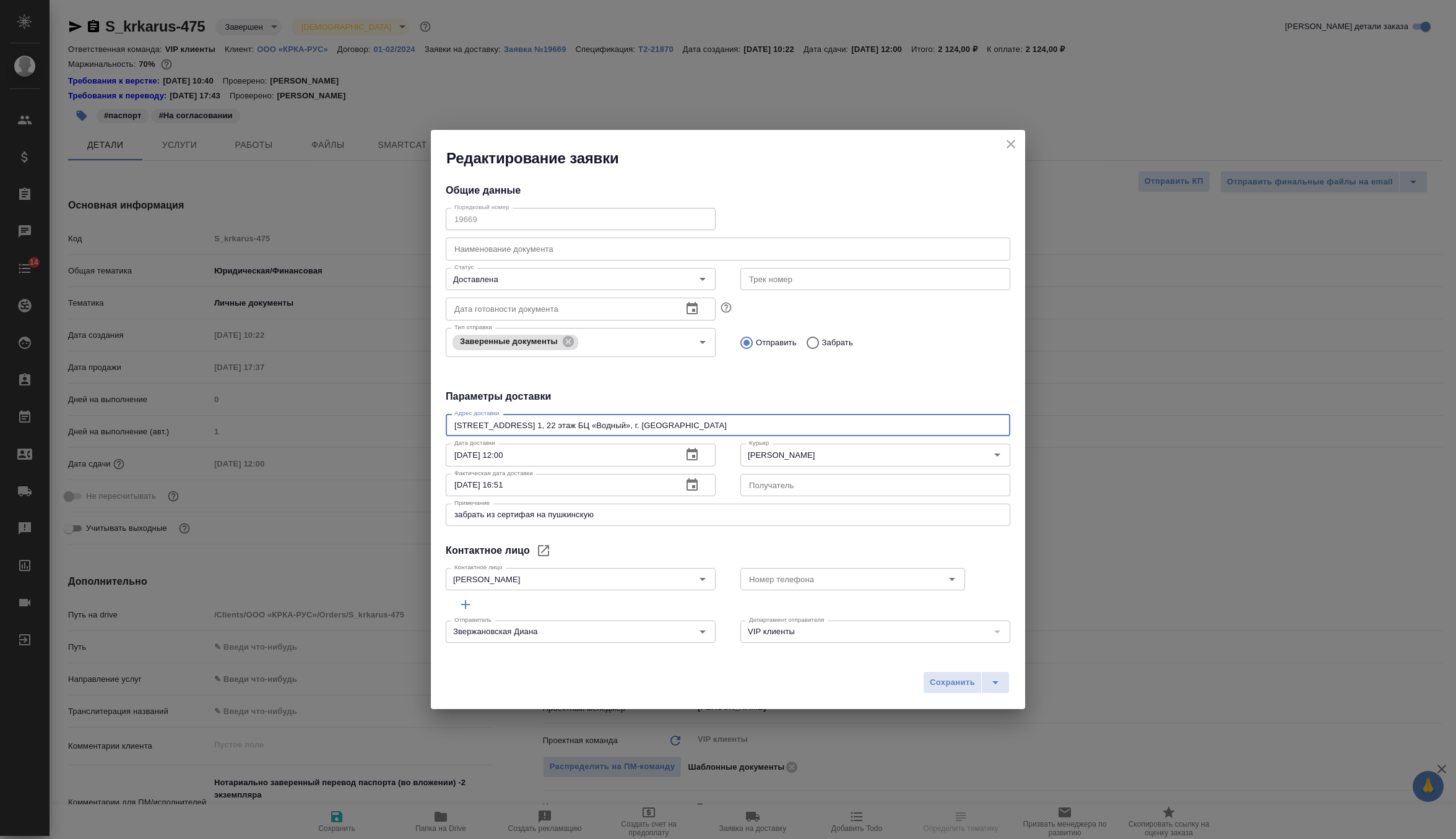
drag, startPoint x: 712, startPoint y: 425, endPoint x: 433, endPoint y: 413, distance: 279.3
click at [433, 413] on div "Общие данные Порядковый номер 19669 Порядковый номер Наименование документа Наи…" at bounding box center [727, 410] width 594 height 482
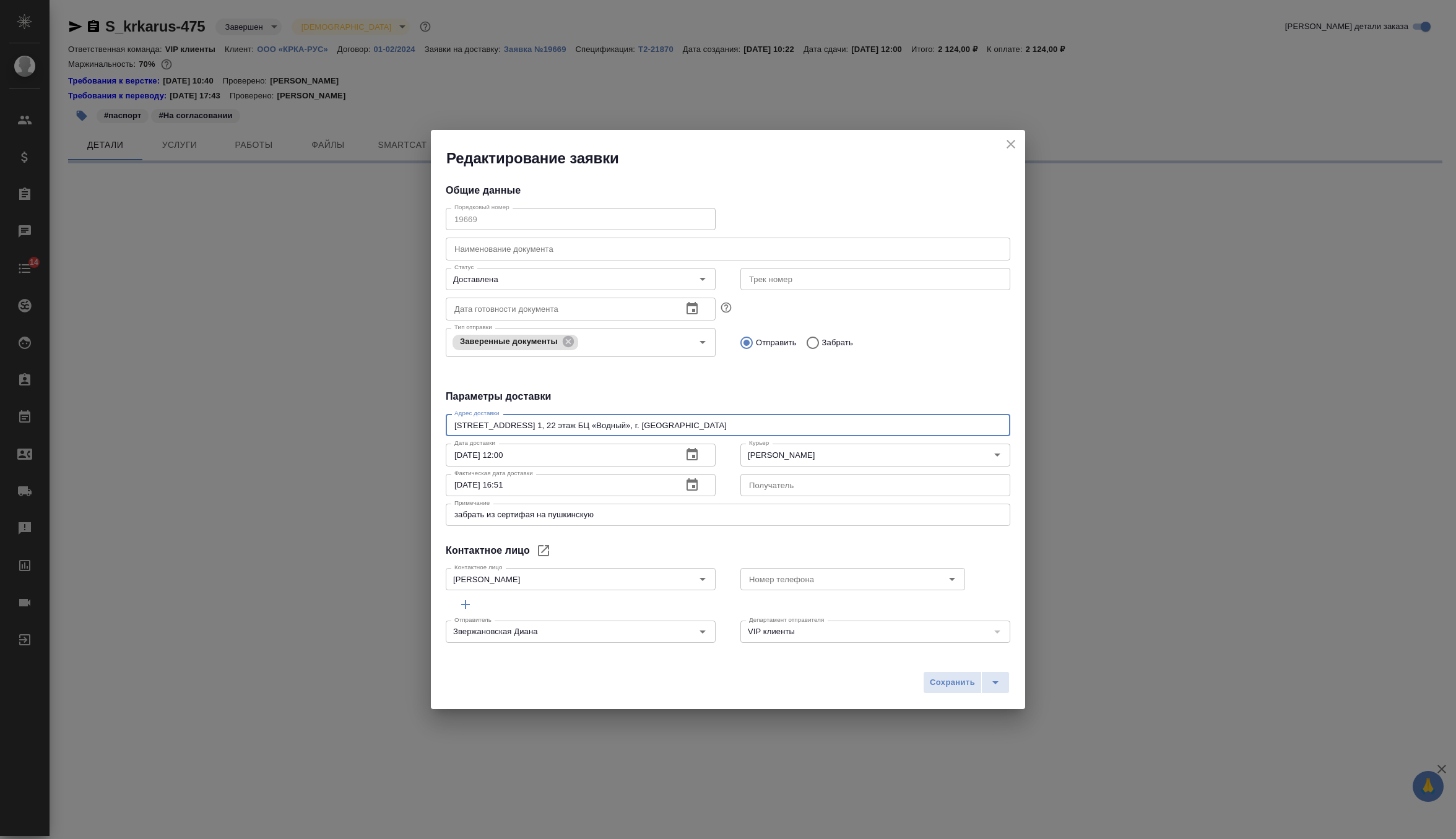
select select "RU"
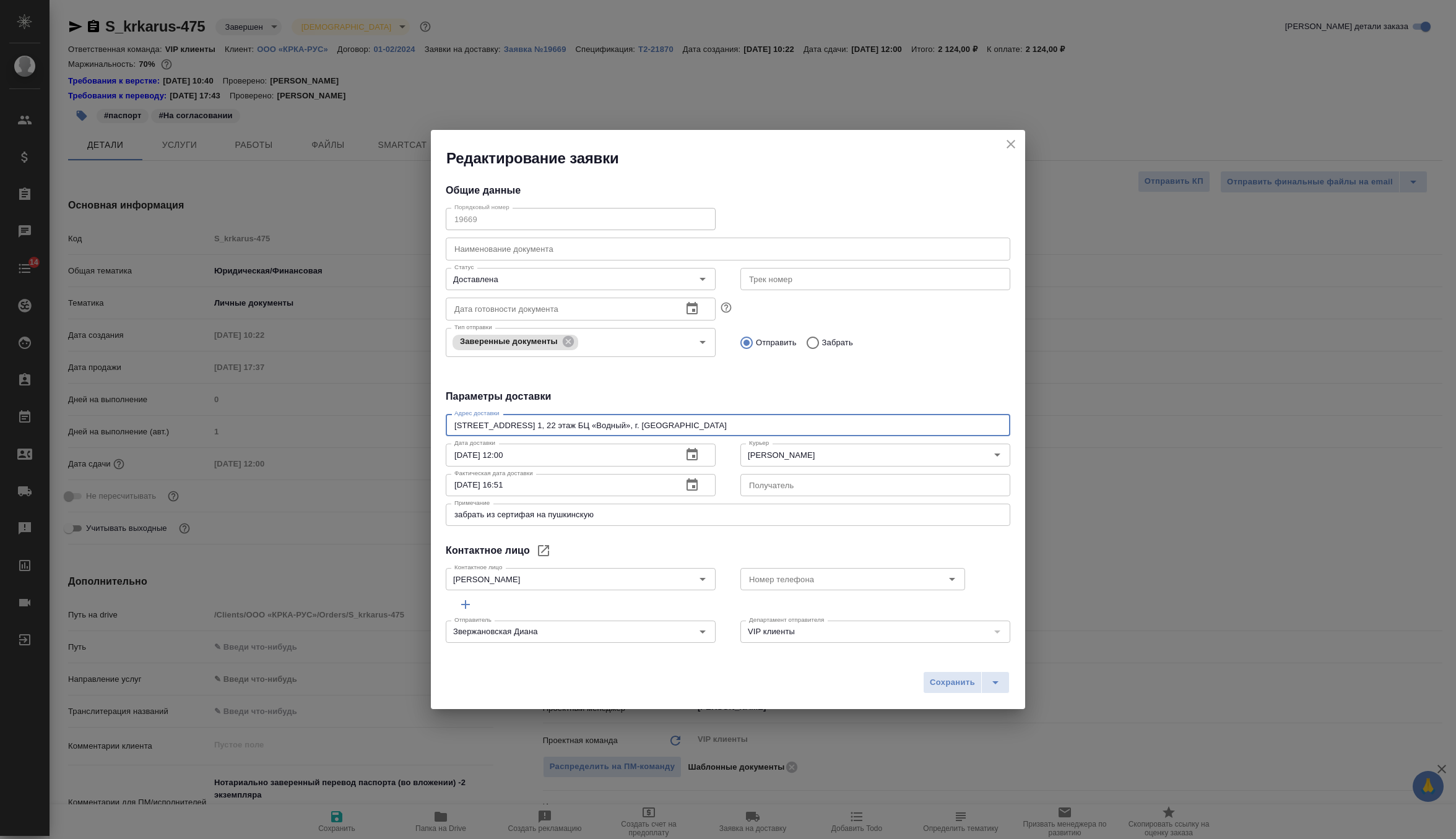
type textarea "x"
click at [1010, 142] on icon "close" at bounding box center [1011, 144] width 8 height 8
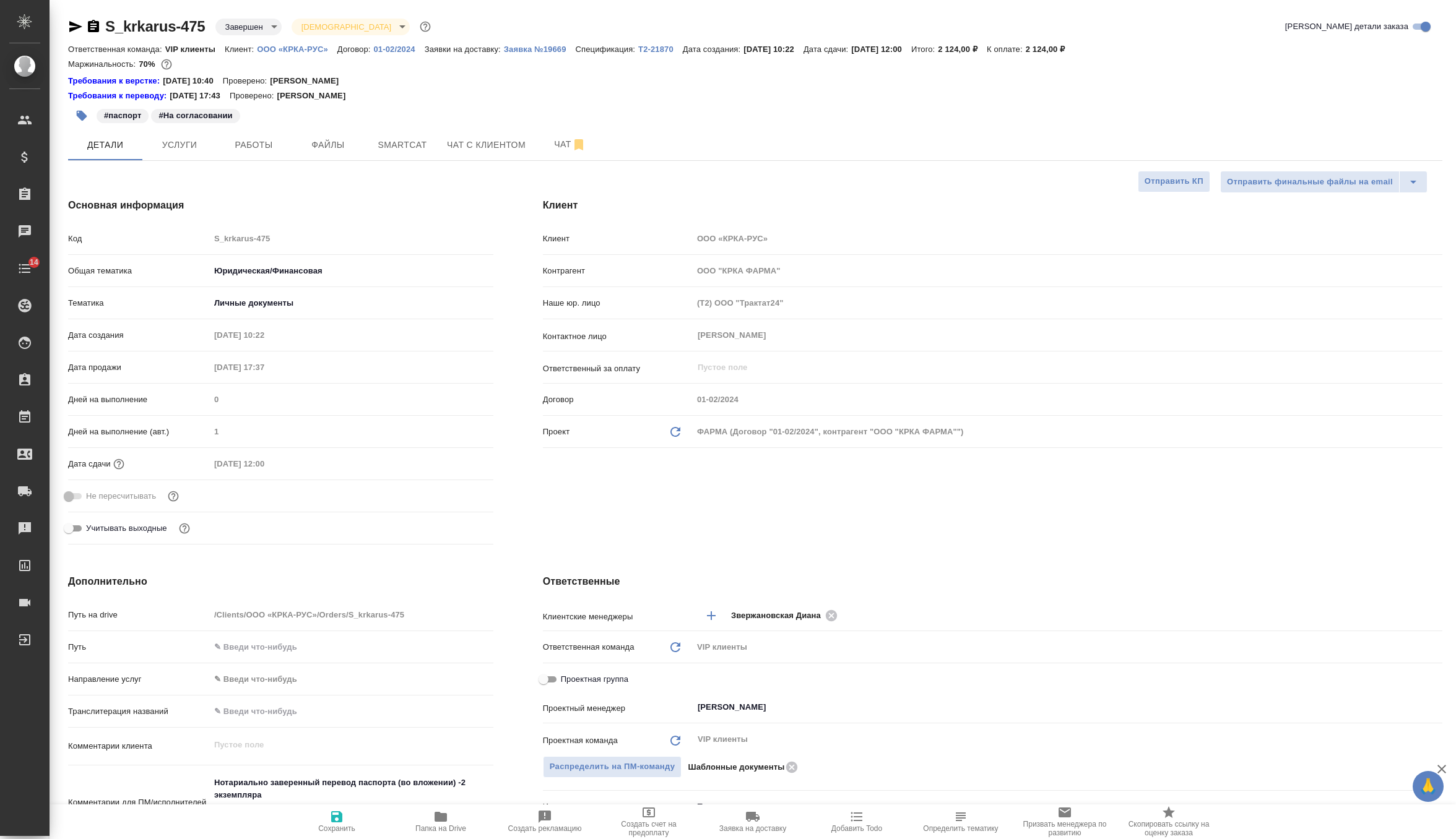
type textarea "x"
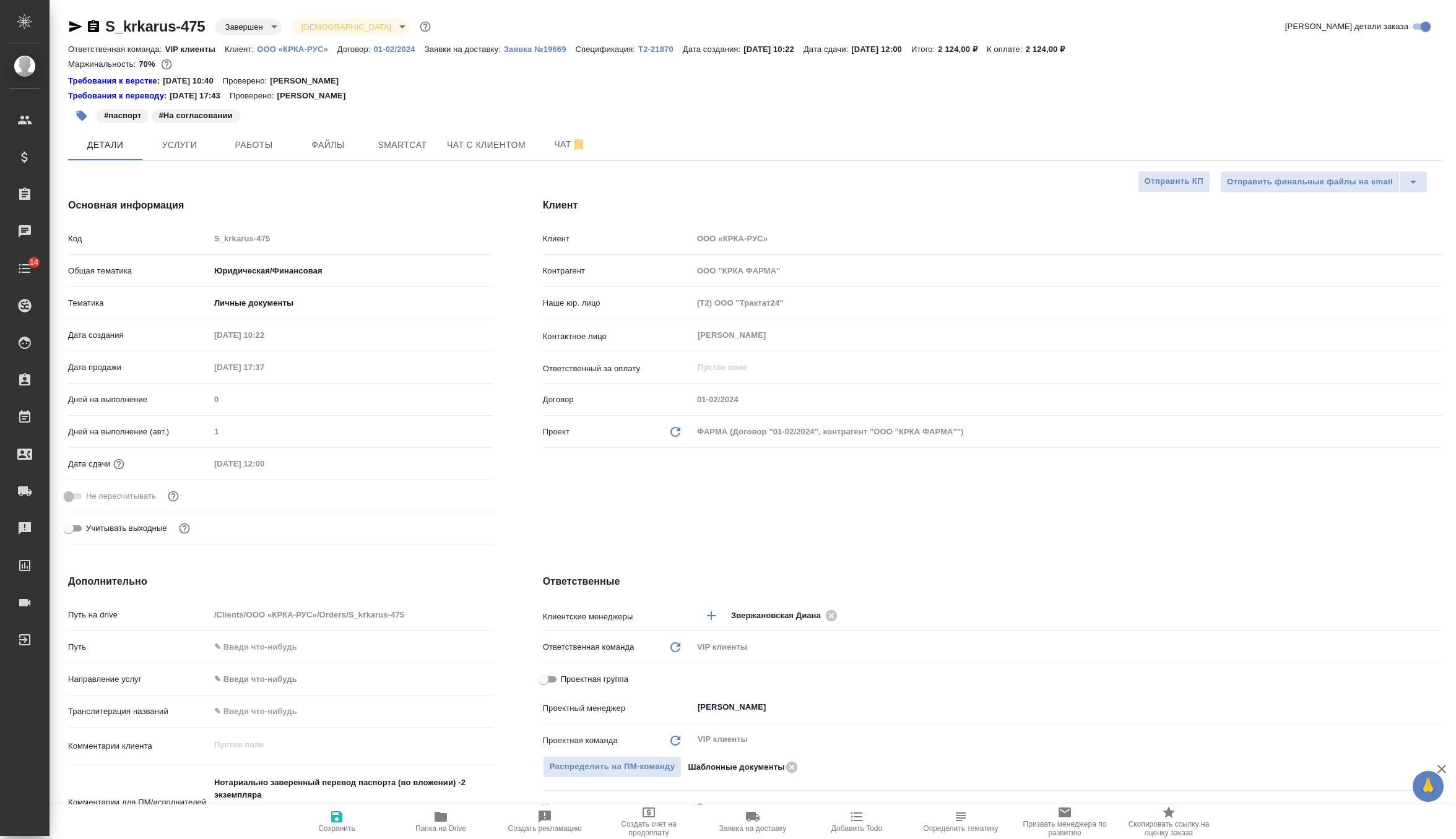
type textarea "x"
